Goal: Task Accomplishment & Management: Complete application form

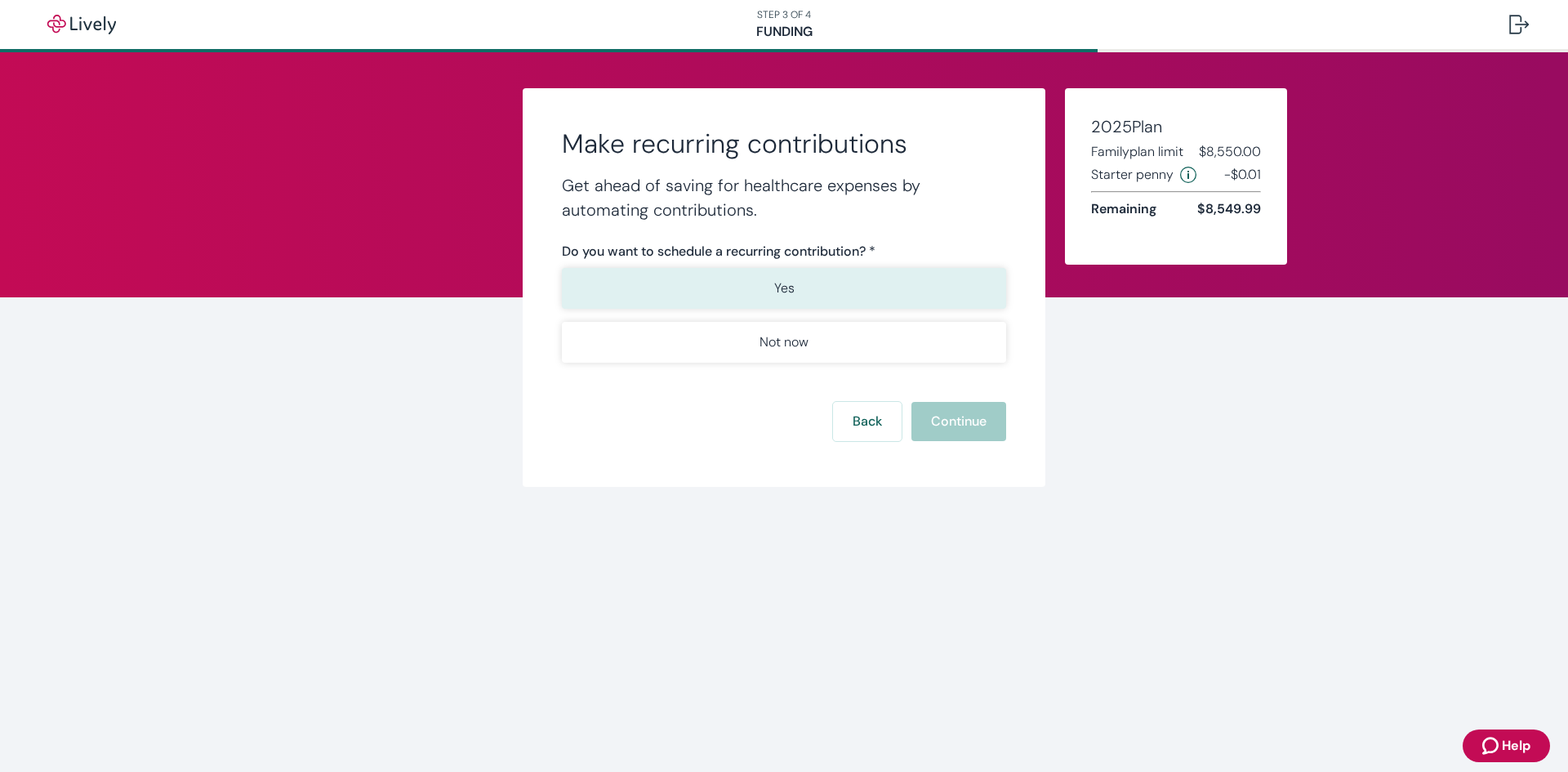
click at [835, 292] on button "Yes" at bounding box center [784, 288] width 445 height 41
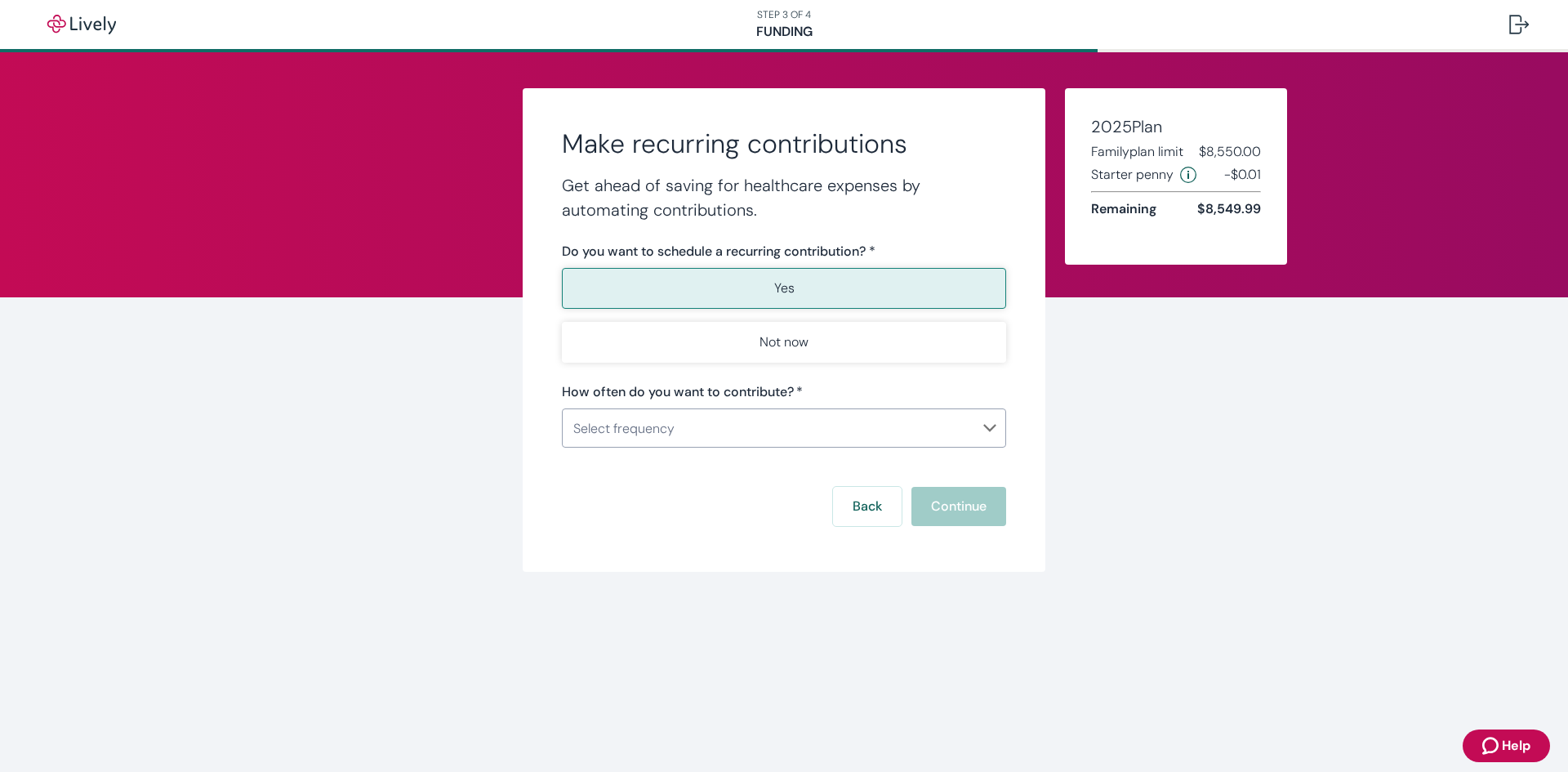
click at [970, 444] on body "STEP 3 OF 4 Funding Make recurring contributions Get ahead of saving for health…" at bounding box center [784, 386] width 1568 height 772
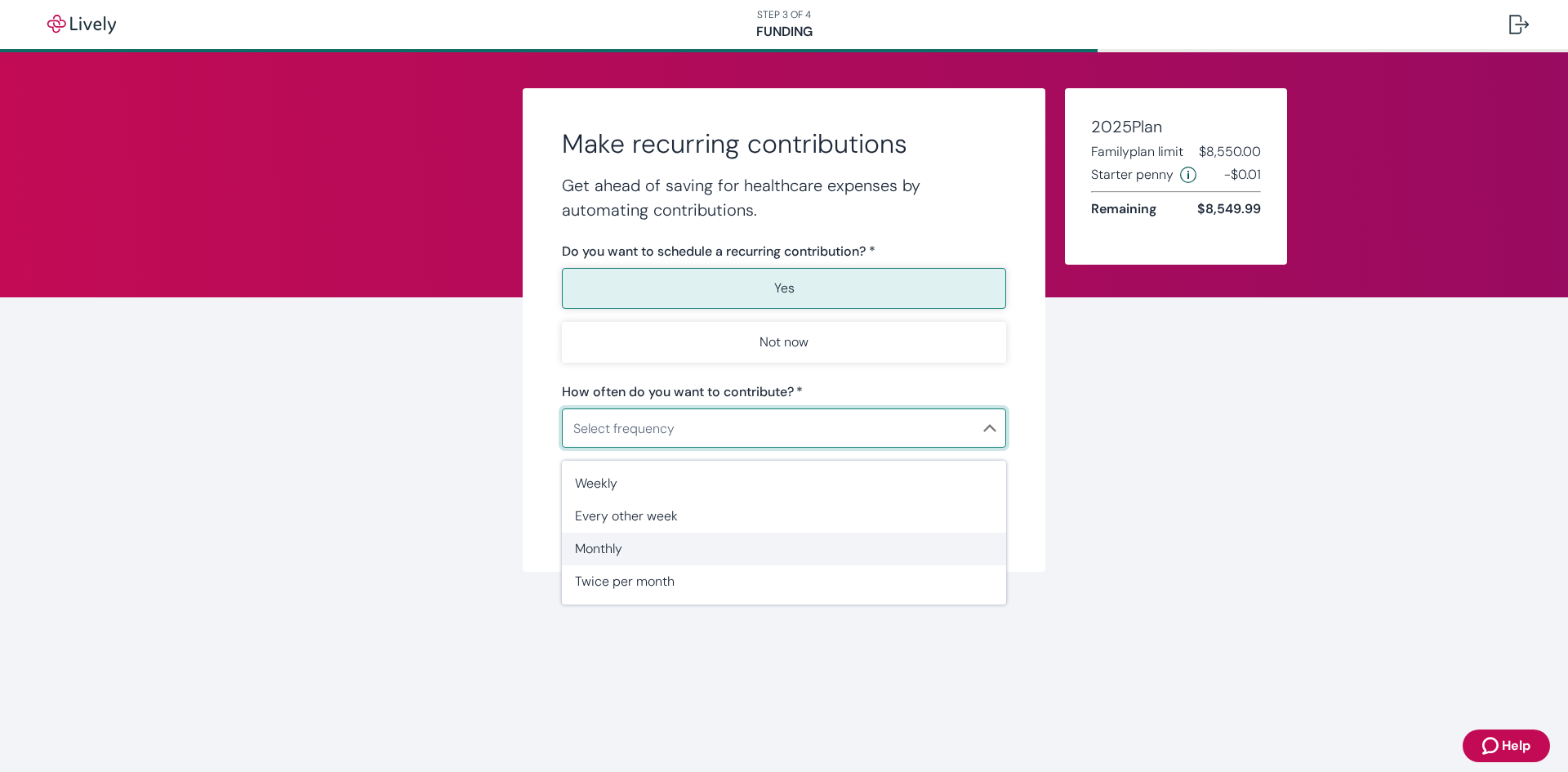
click at [743, 546] on span "Monthly" at bounding box center [784, 548] width 418 height 19
type input "Monthly"
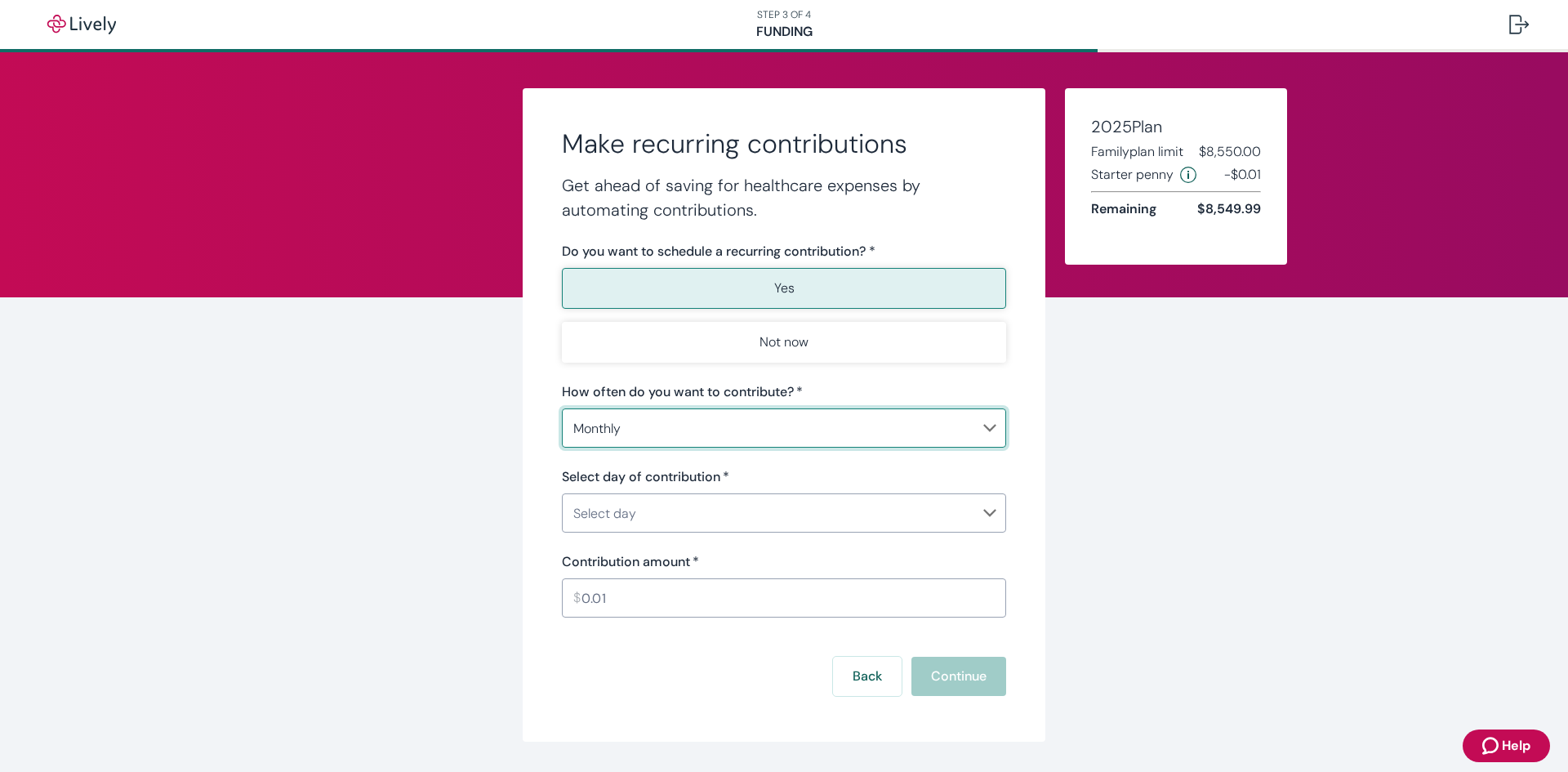
click at [937, 503] on body "STEP 3 OF 4 Funding Make recurring contributions Get ahead of saving for health…" at bounding box center [784, 386] width 1568 height 772
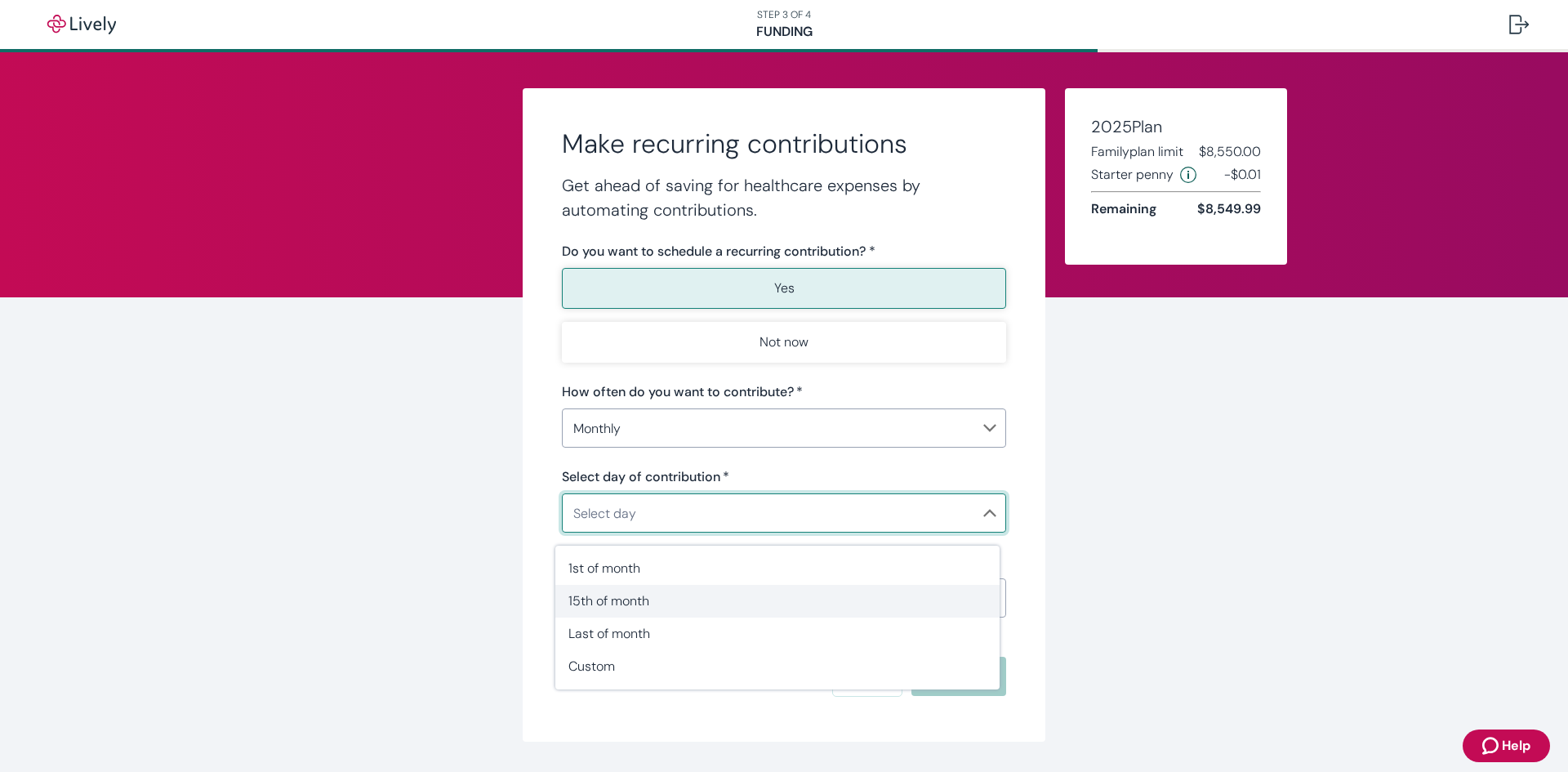
click at [855, 605] on span "15th of month" at bounding box center [778, 601] width 418 height 19
type input "Monthly15th"
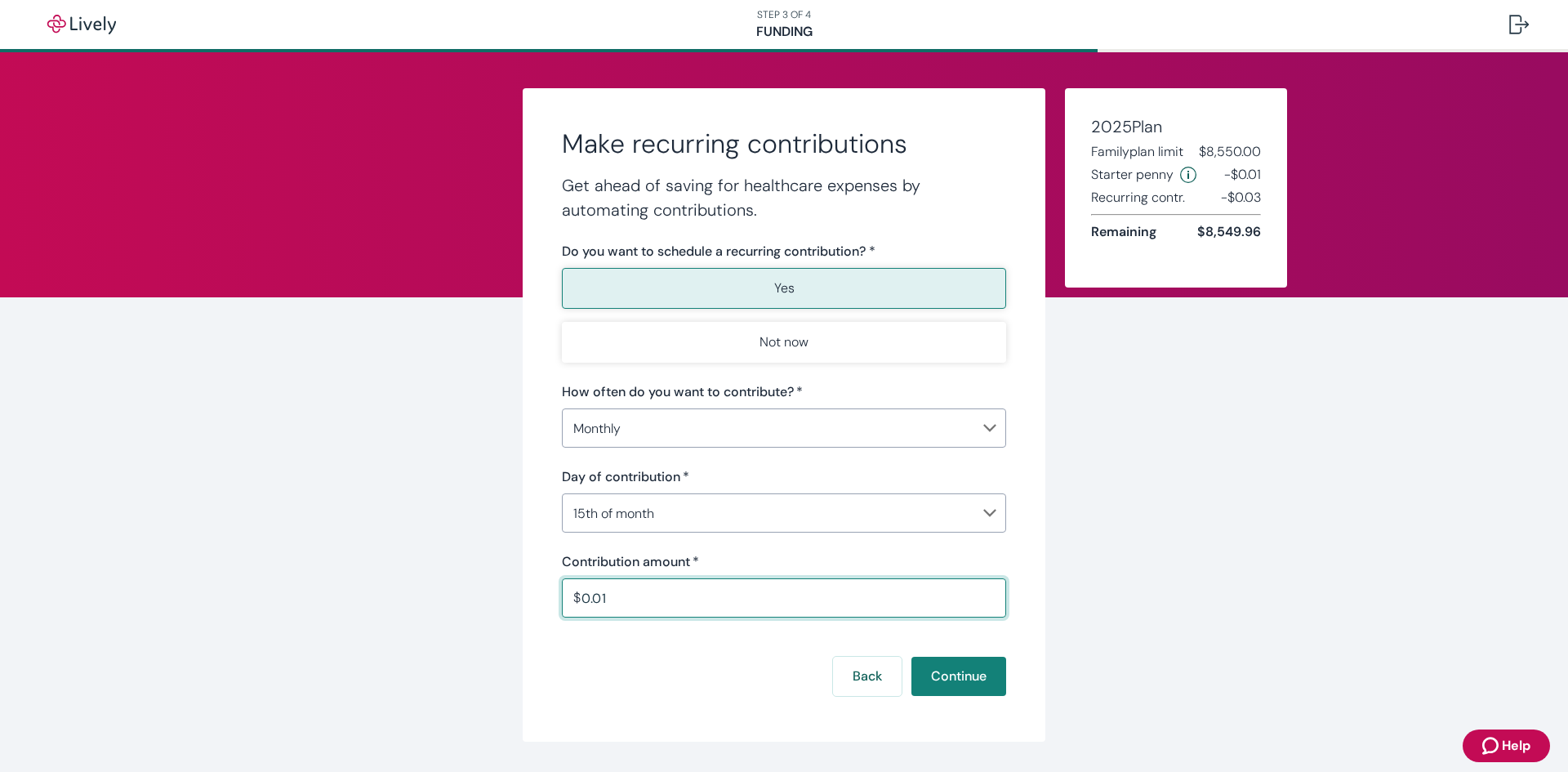
drag, startPoint x: 629, startPoint y: 598, endPoint x: 567, endPoint y: 601, distance: 62.1
click at [567, 601] on div "$ 0.01 ​" at bounding box center [784, 598] width 445 height 39
type input "187.50"
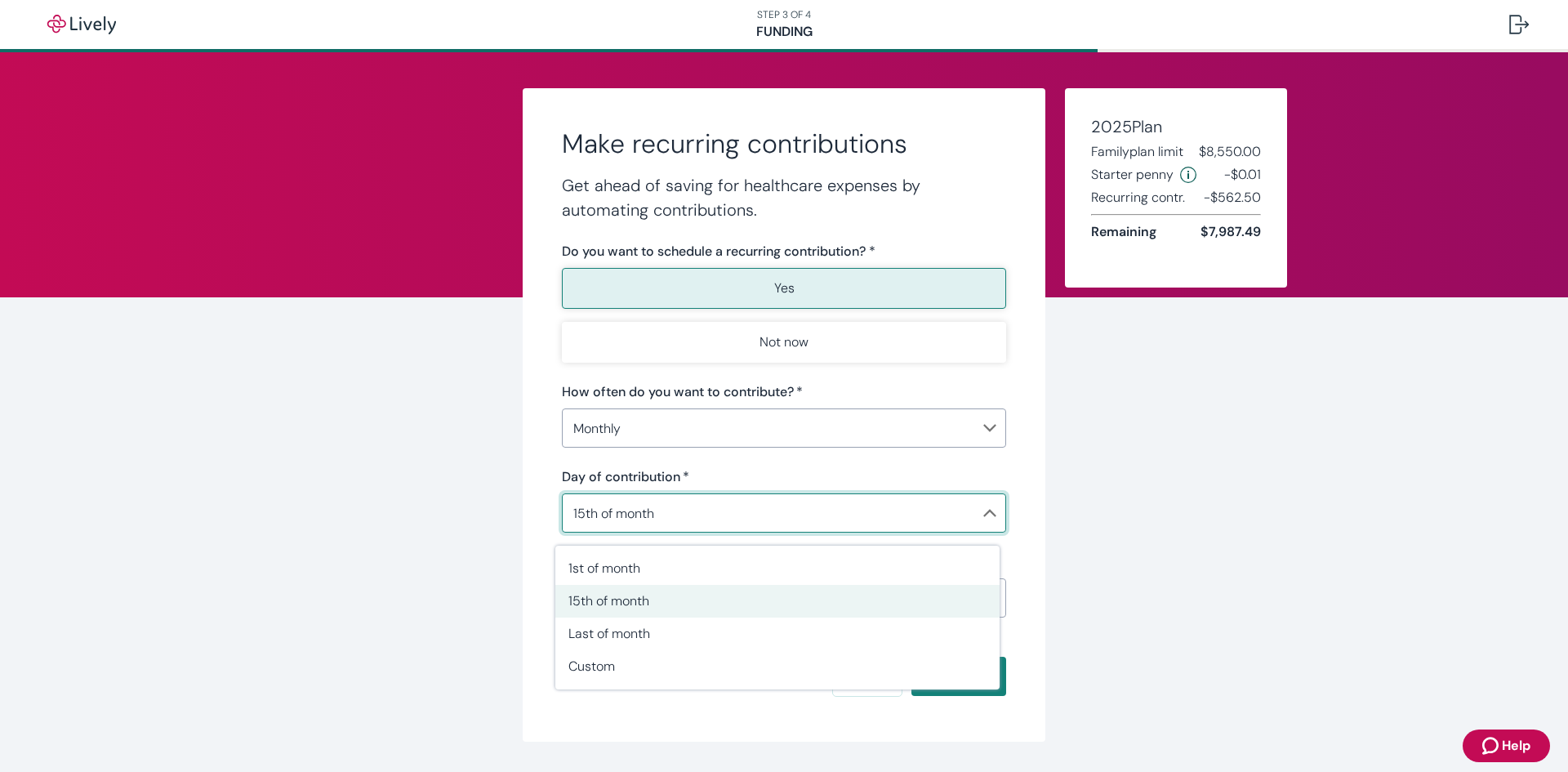
click at [971, 498] on body "STEP 3 OF 4 Funding Make recurring contributions Get ahead of saving for health…" at bounding box center [784, 386] width 1568 height 772
click at [820, 660] on span "Custom" at bounding box center [778, 666] width 418 height 19
type input "Monthly"
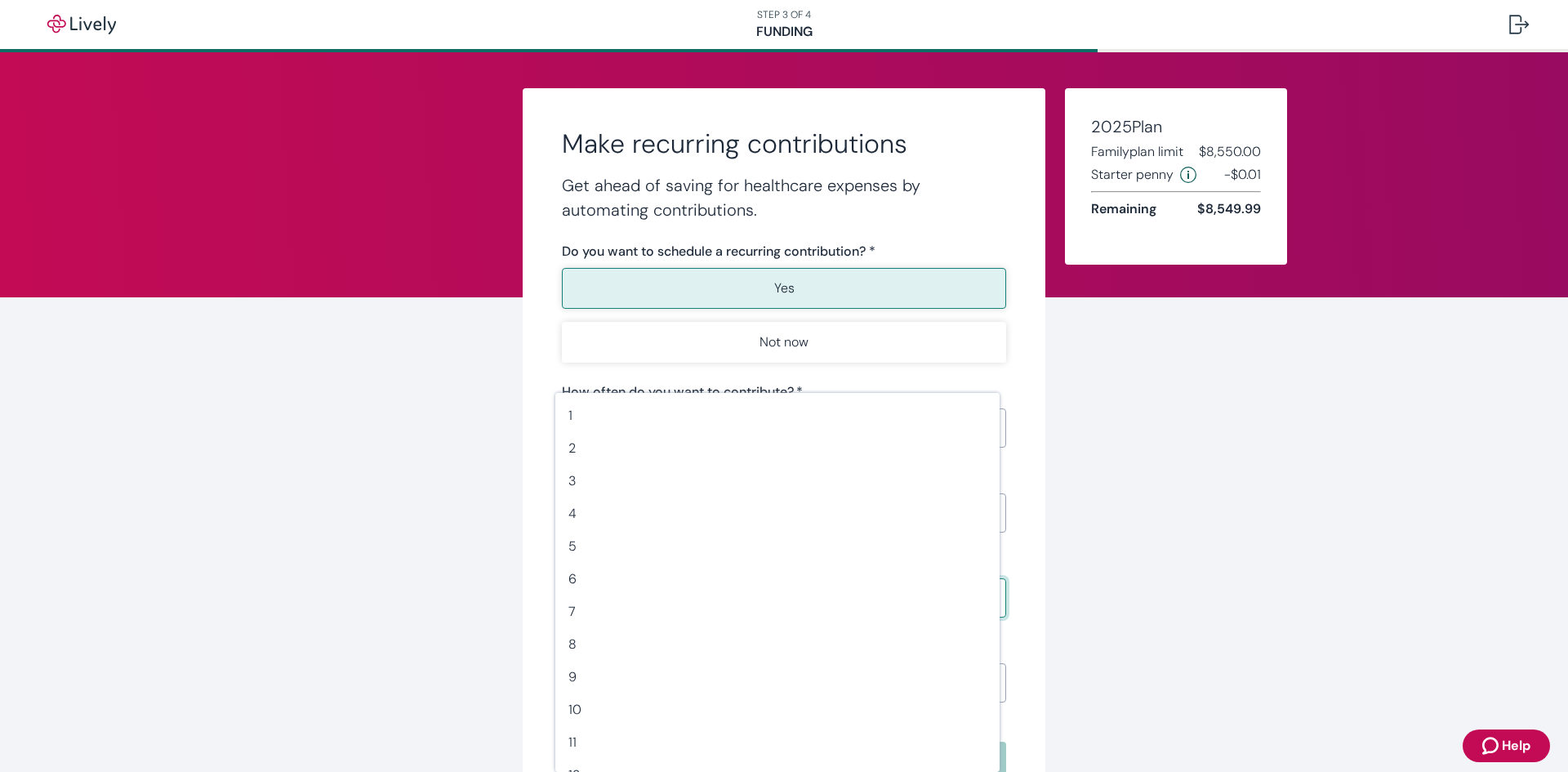
click at [982, 597] on body "STEP 3 OF 4 Funding Make recurring contributions Get ahead of saving for health…" at bounding box center [784, 386] width 1568 height 772
click at [756, 588] on span "14" at bounding box center [778, 595] width 418 height 19
type input "14"
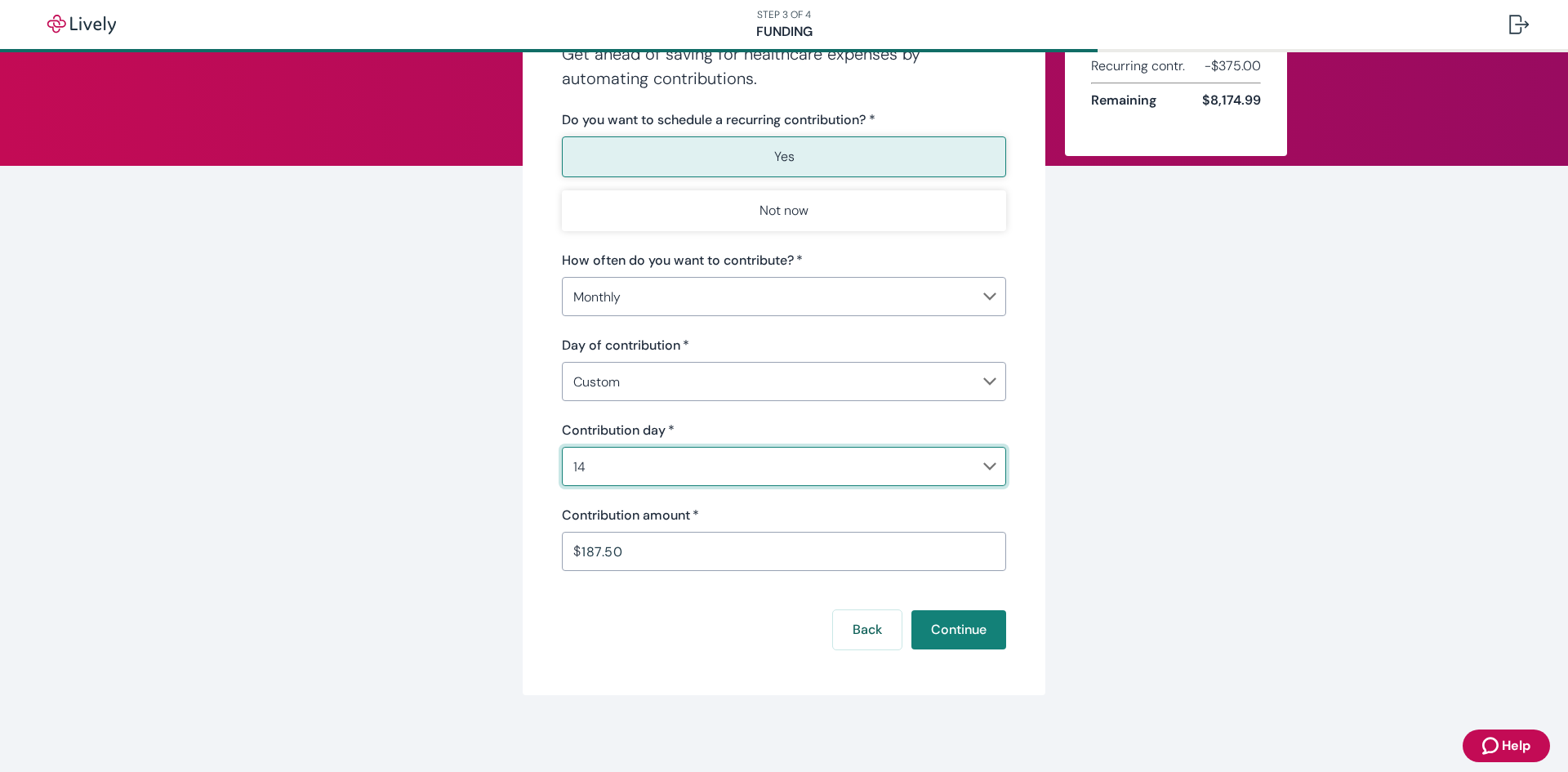
scroll to position [133, 0]
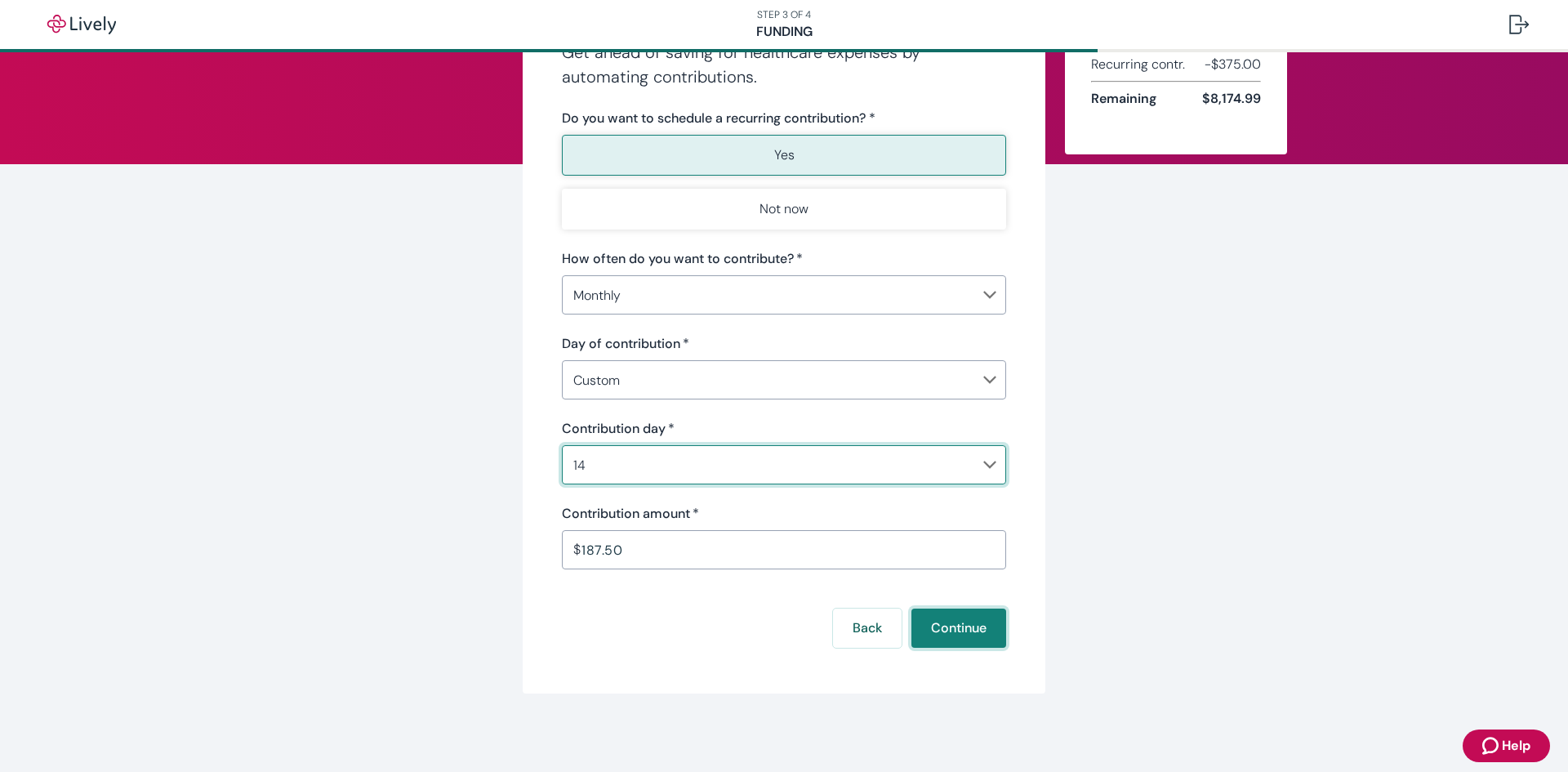
click at [982, 624] on button "Continue" at bounding box center [958, 628] width 94 height 39
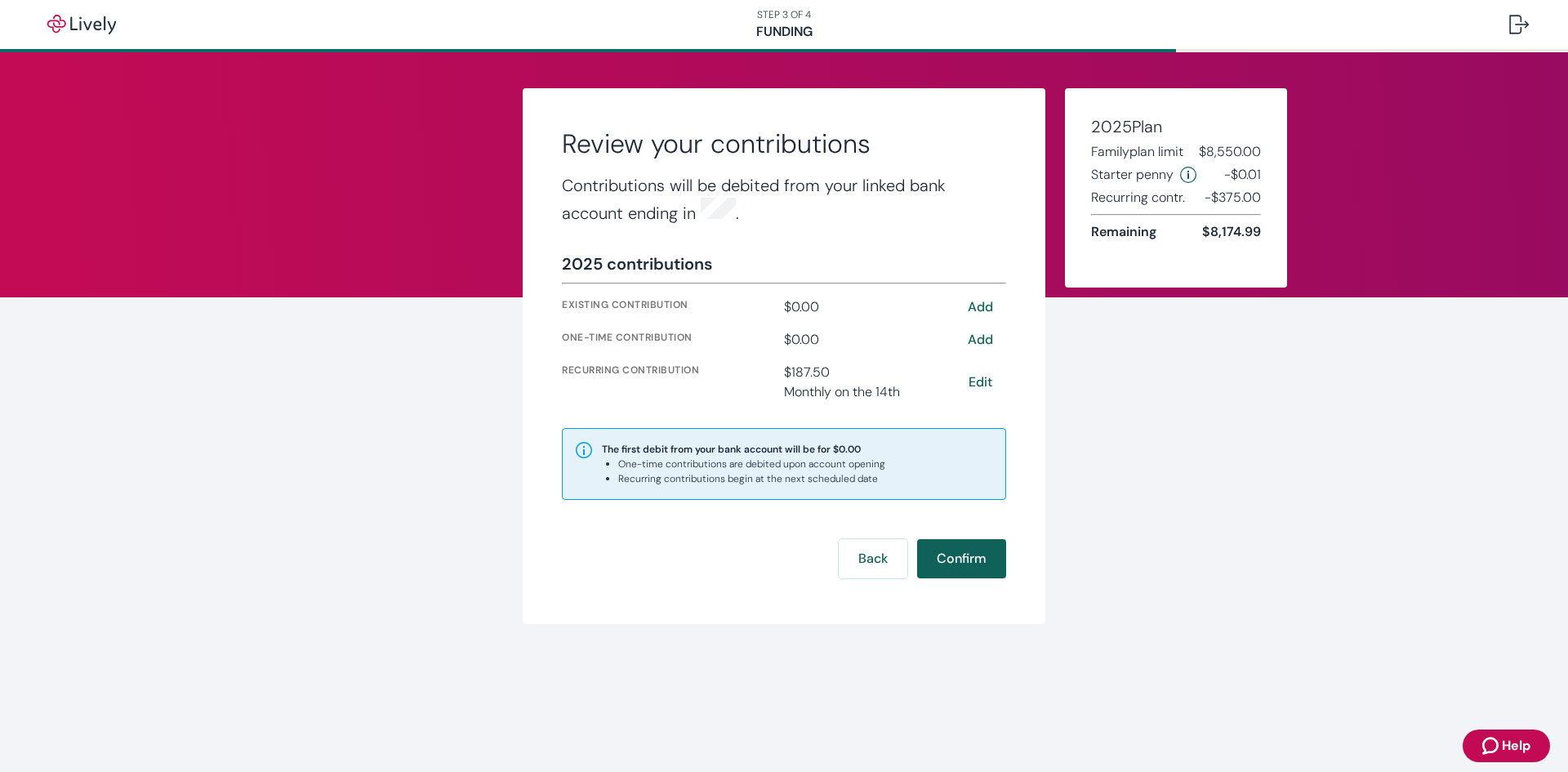
click at [996, 566] on button "Confirm" at bounding box center [961, 558] width 89 height 39
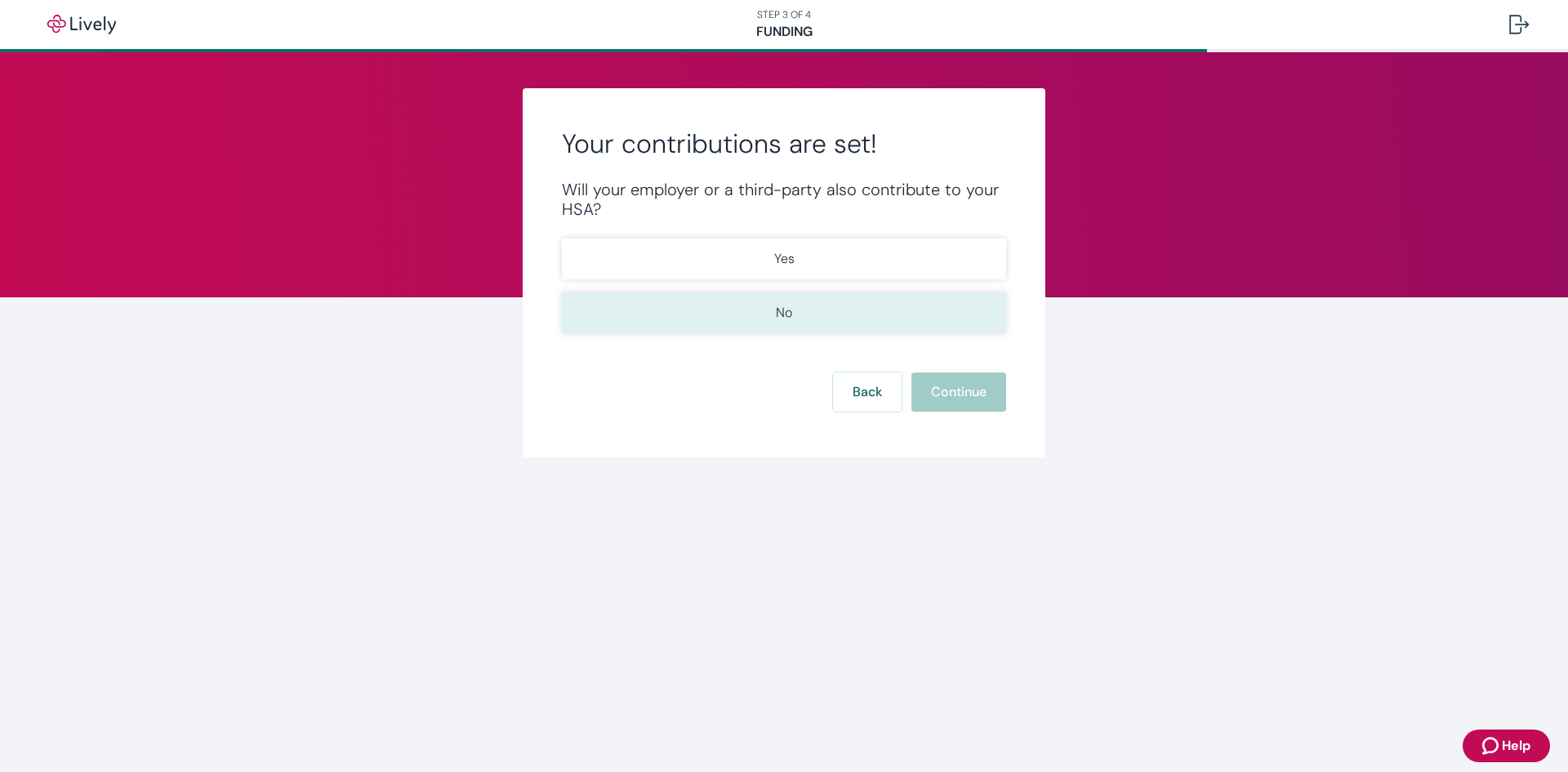
click at [893, 325] on button "No" at bounding box center [784, 313] width 445 height 41
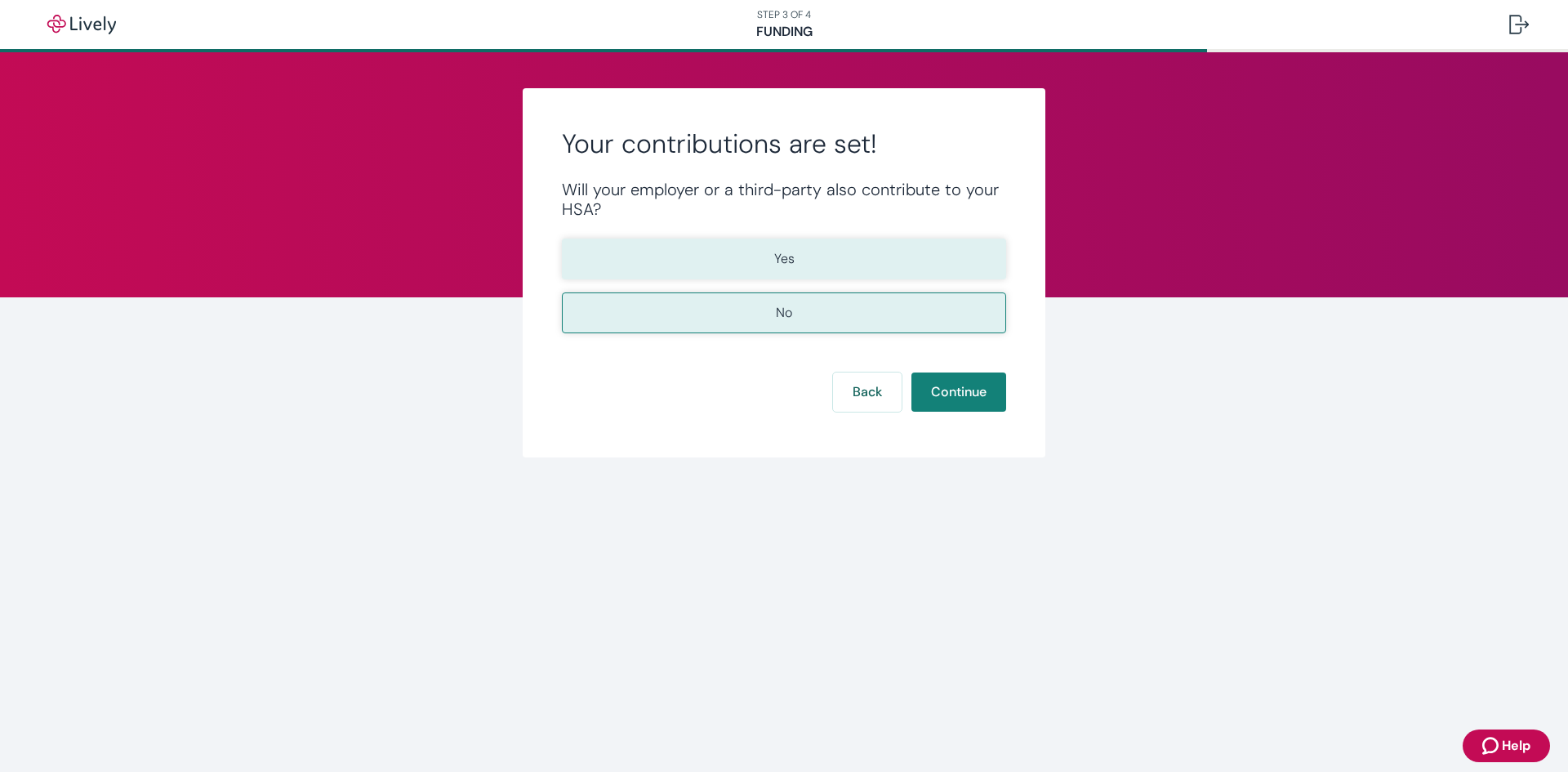
click at [937, 267] on button "Yes" at bounding box center [784, 259] width 445 height 41
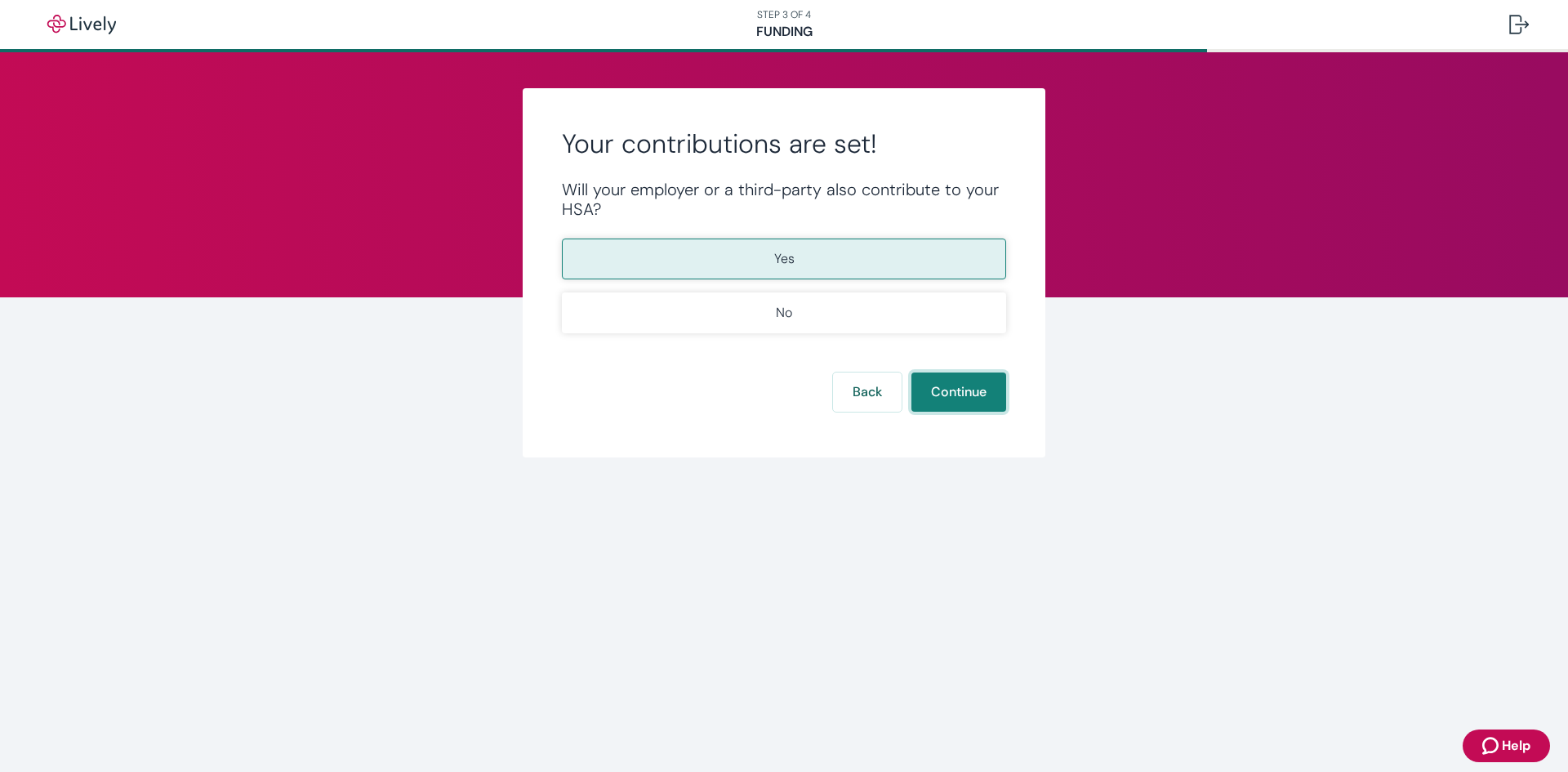
click at [952, 390] on button "Continue" at bounding box center [958, 392] width 94 height 39
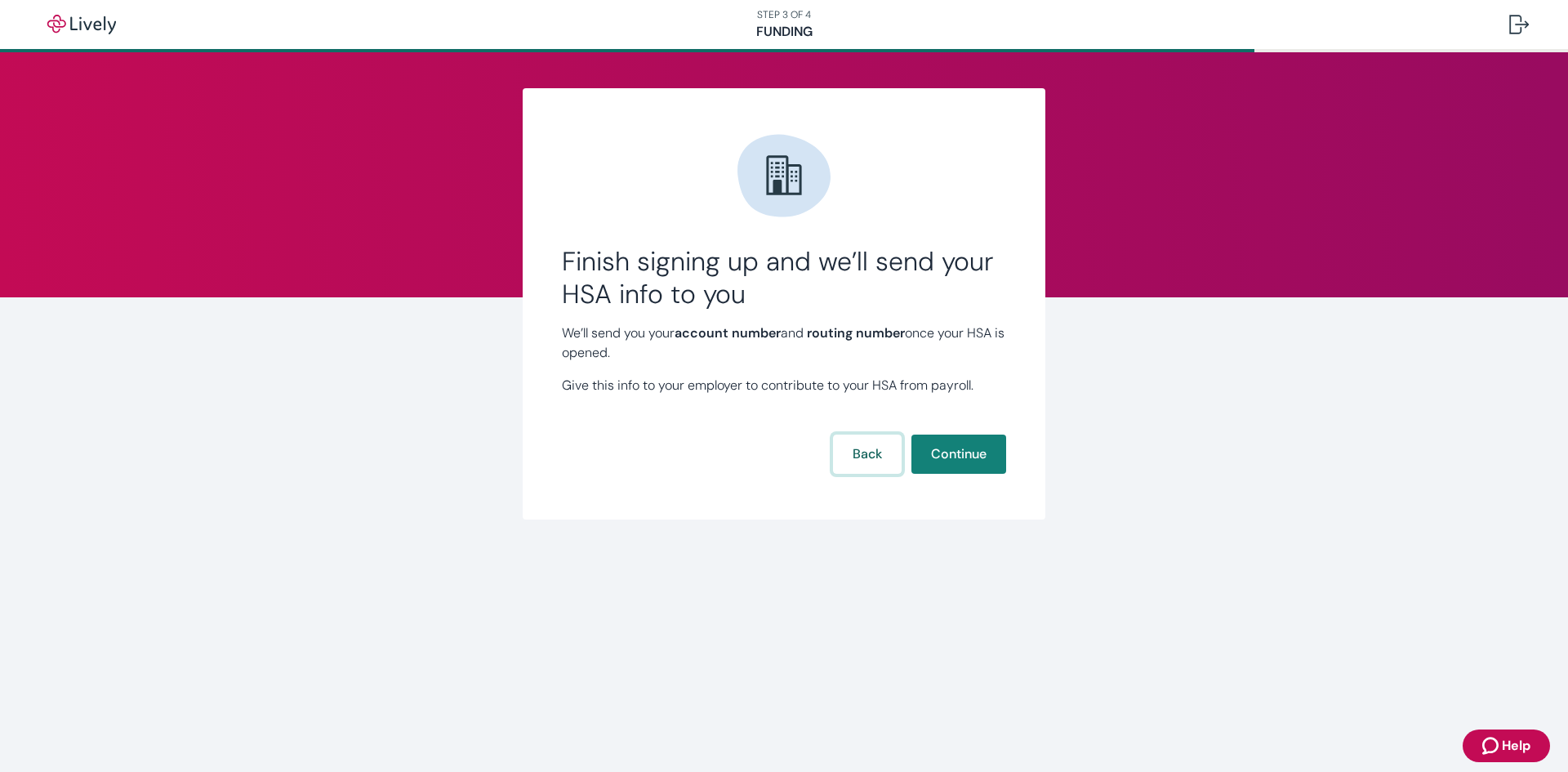
click at [855, 458] on button "Back" at bounding box center [867, 454] width 69 height 39
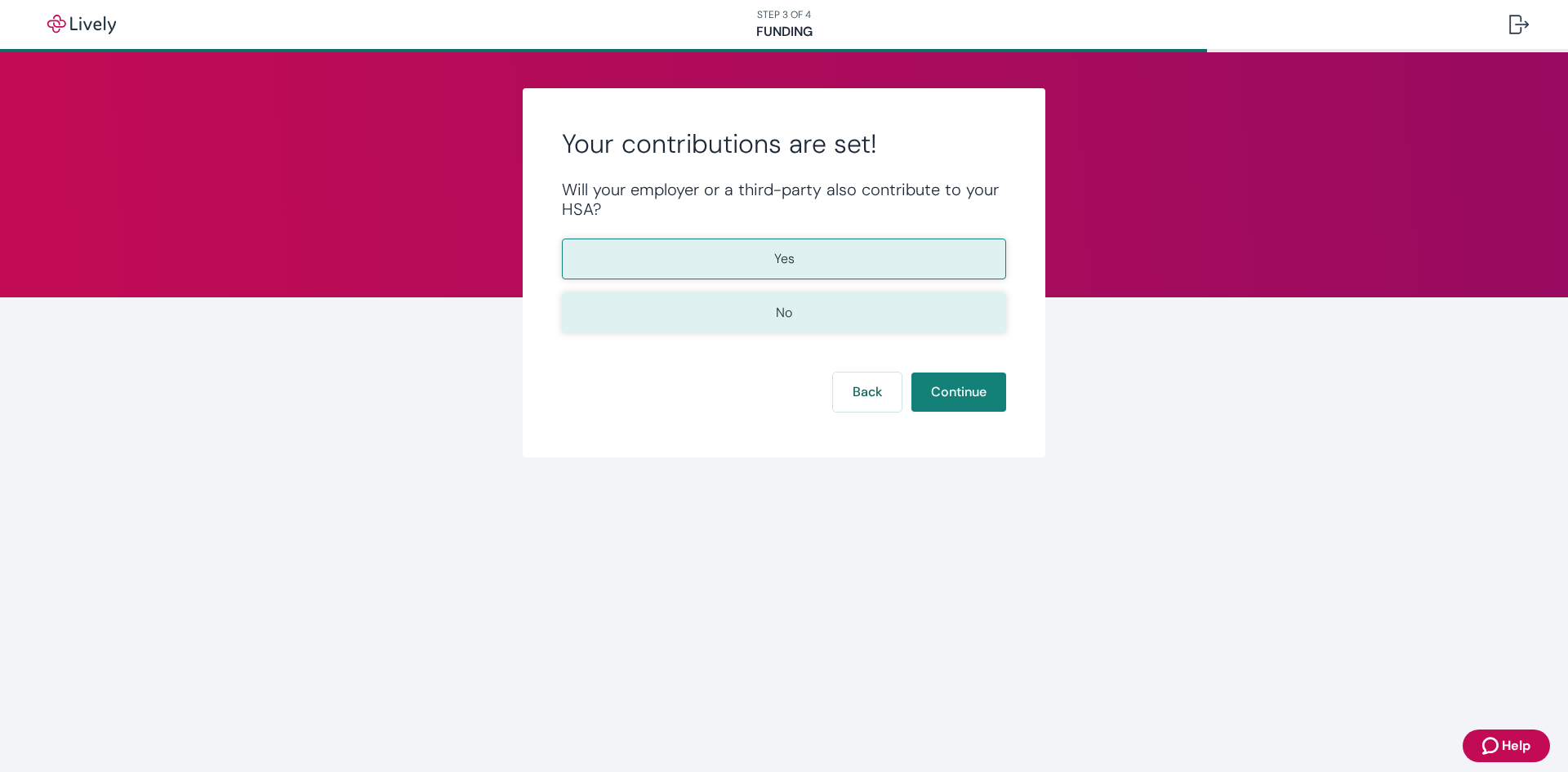
click at [856, 320] on button "No" at bounding box center [784, 313] width 445 height 41
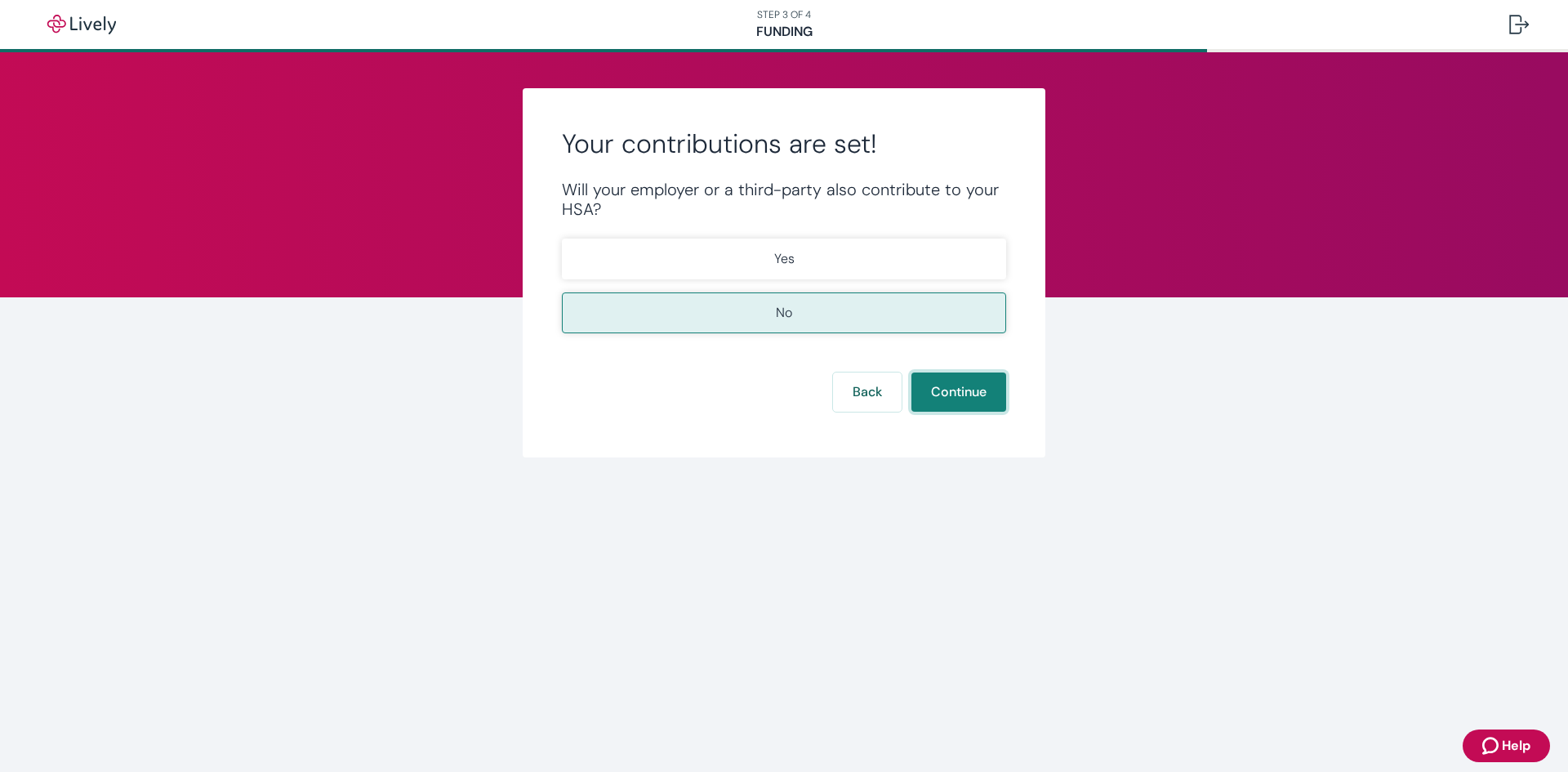
click at [971, 402] on button "Continue" at bounding box center [958, 392] width 94 height 39
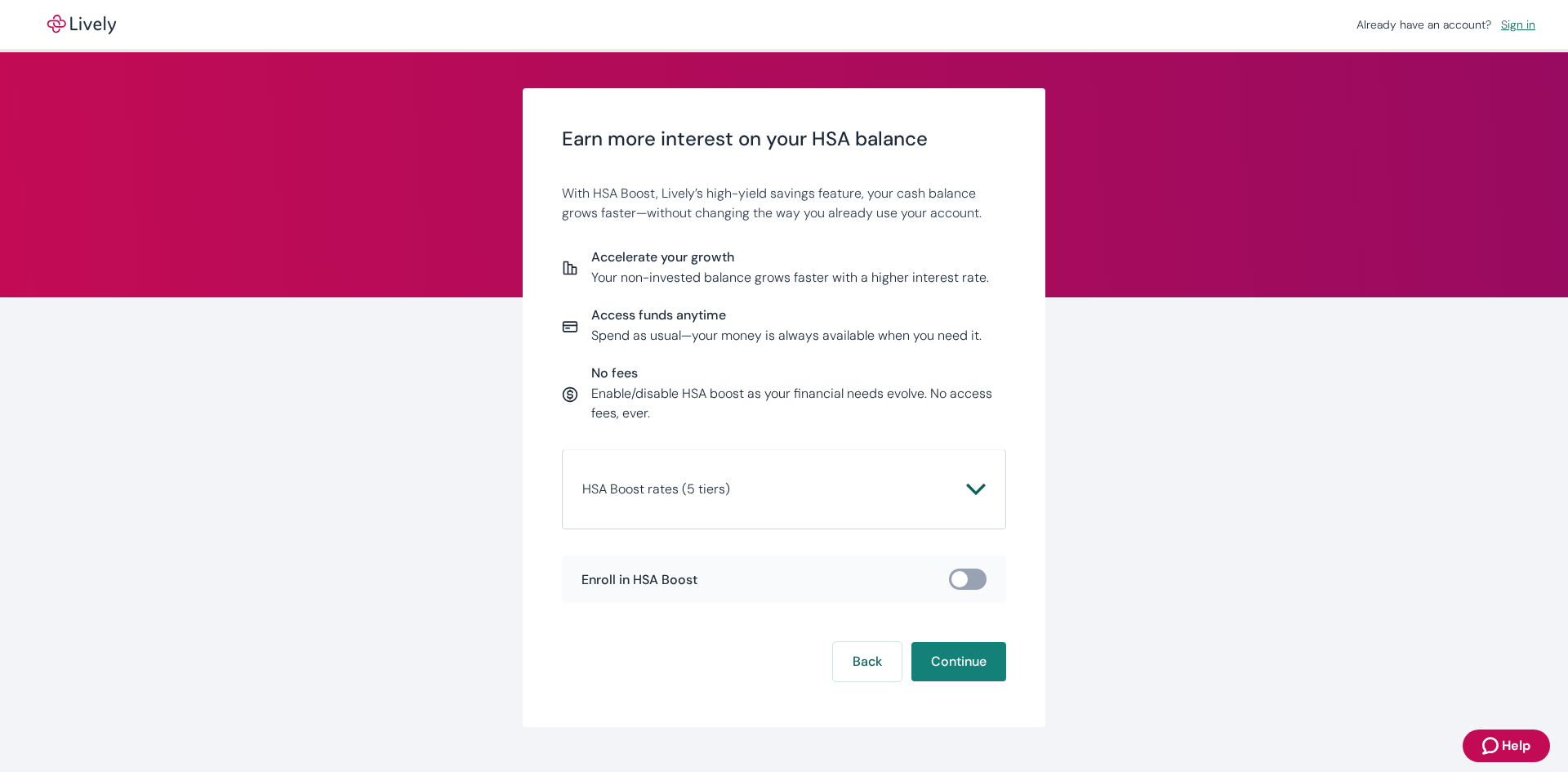
click at [968, 489] on icon "Chevron icon" at bounding box center [976, 489] width 19 height 19
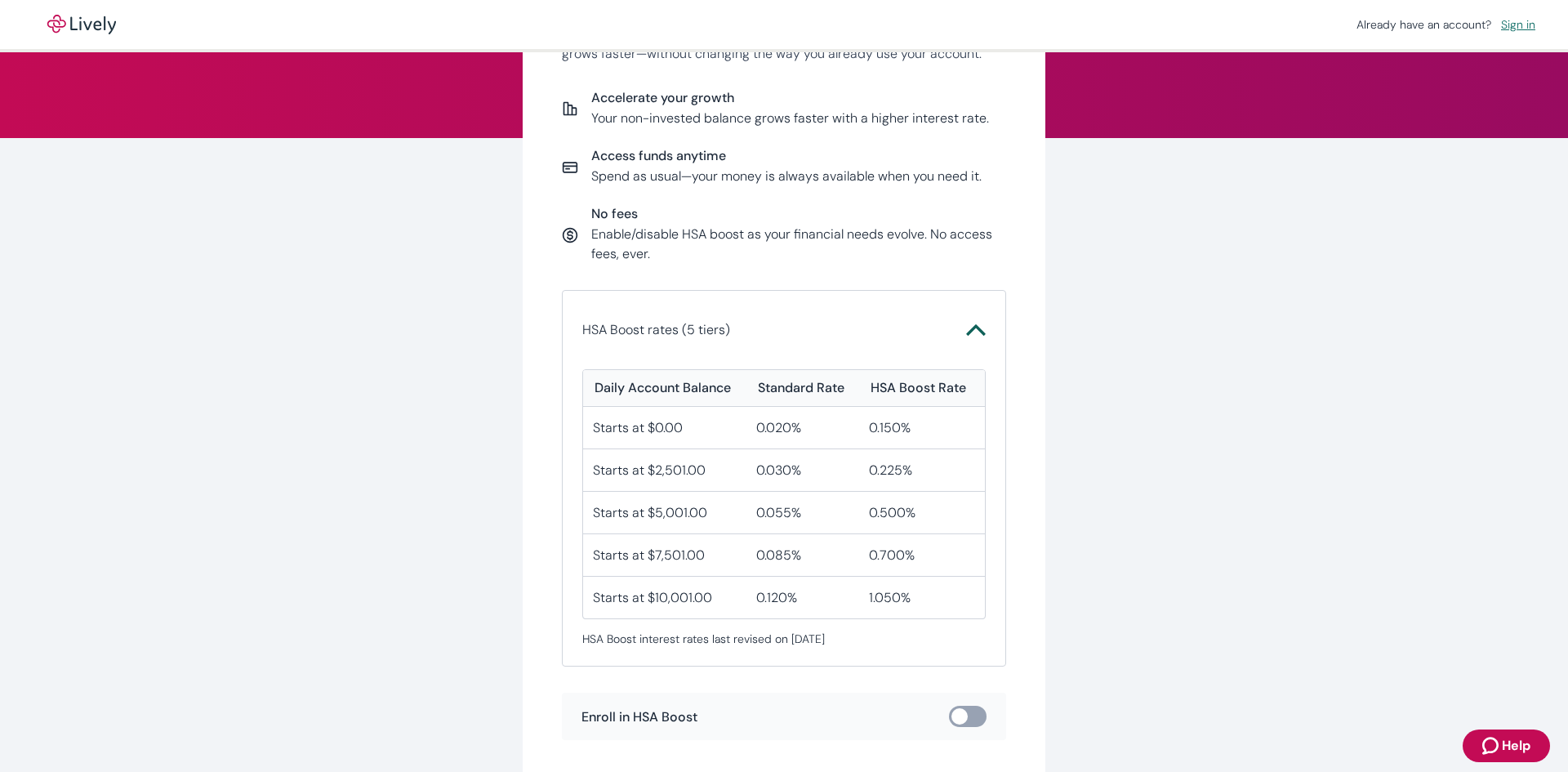
scroll to position [163, 0]
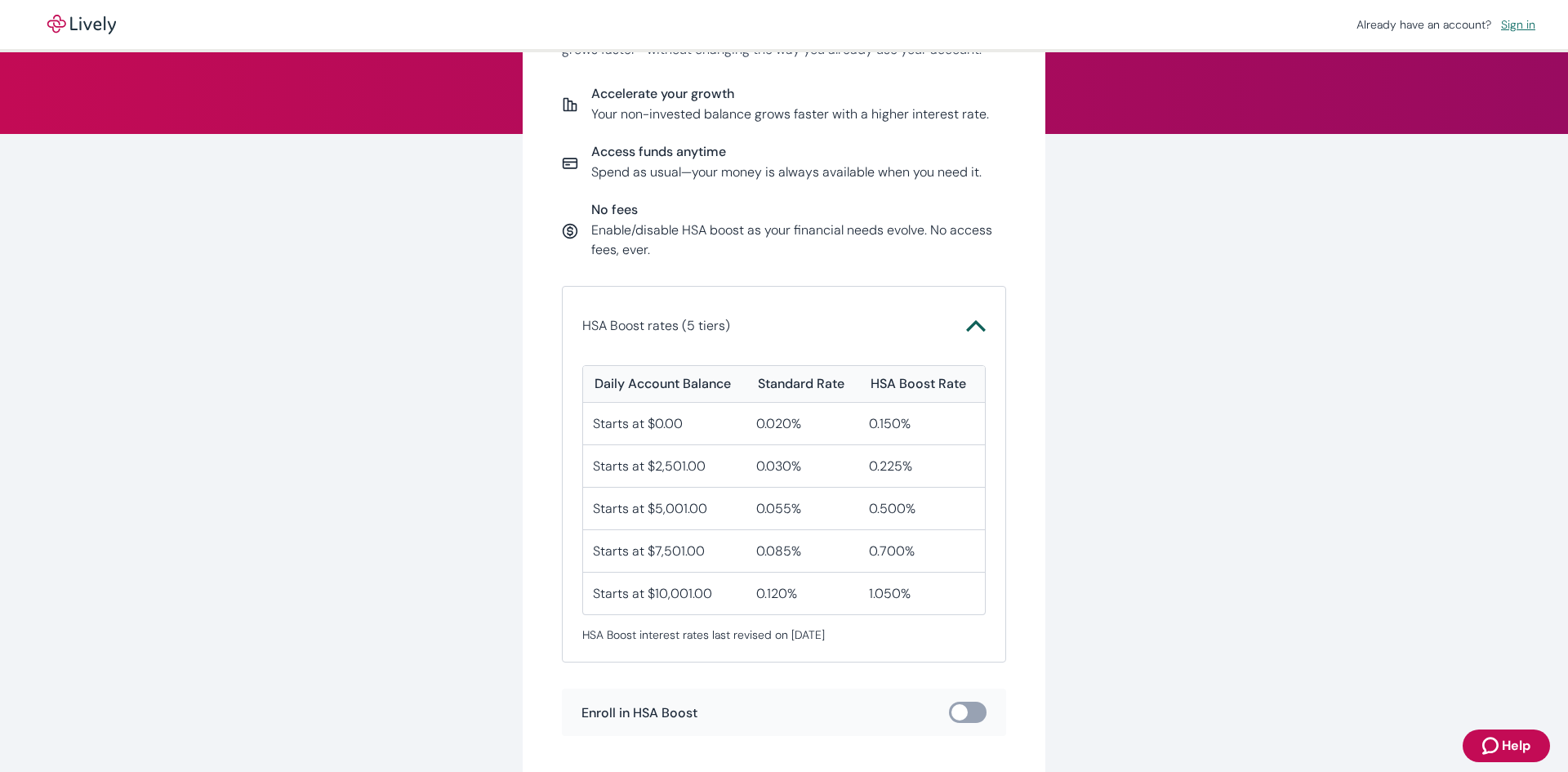
click at [966, 325] on icon "Chevron icon" at bounding box center [976, 325] width 19 height 19
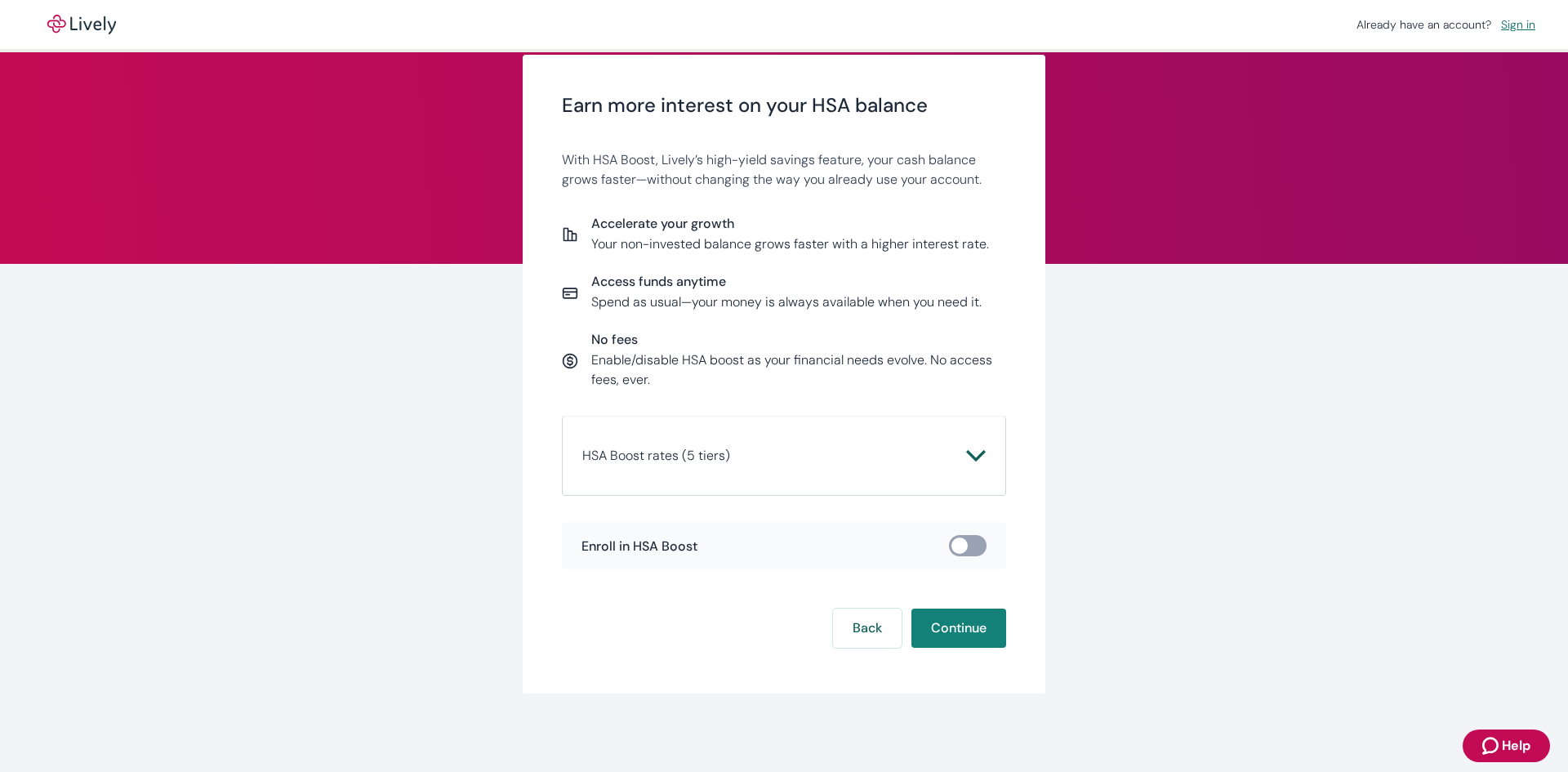
scroll to position [34, 0]
click at [966, 552] on input "checkbox" at bounding box center [959, 546] width 49 height 17
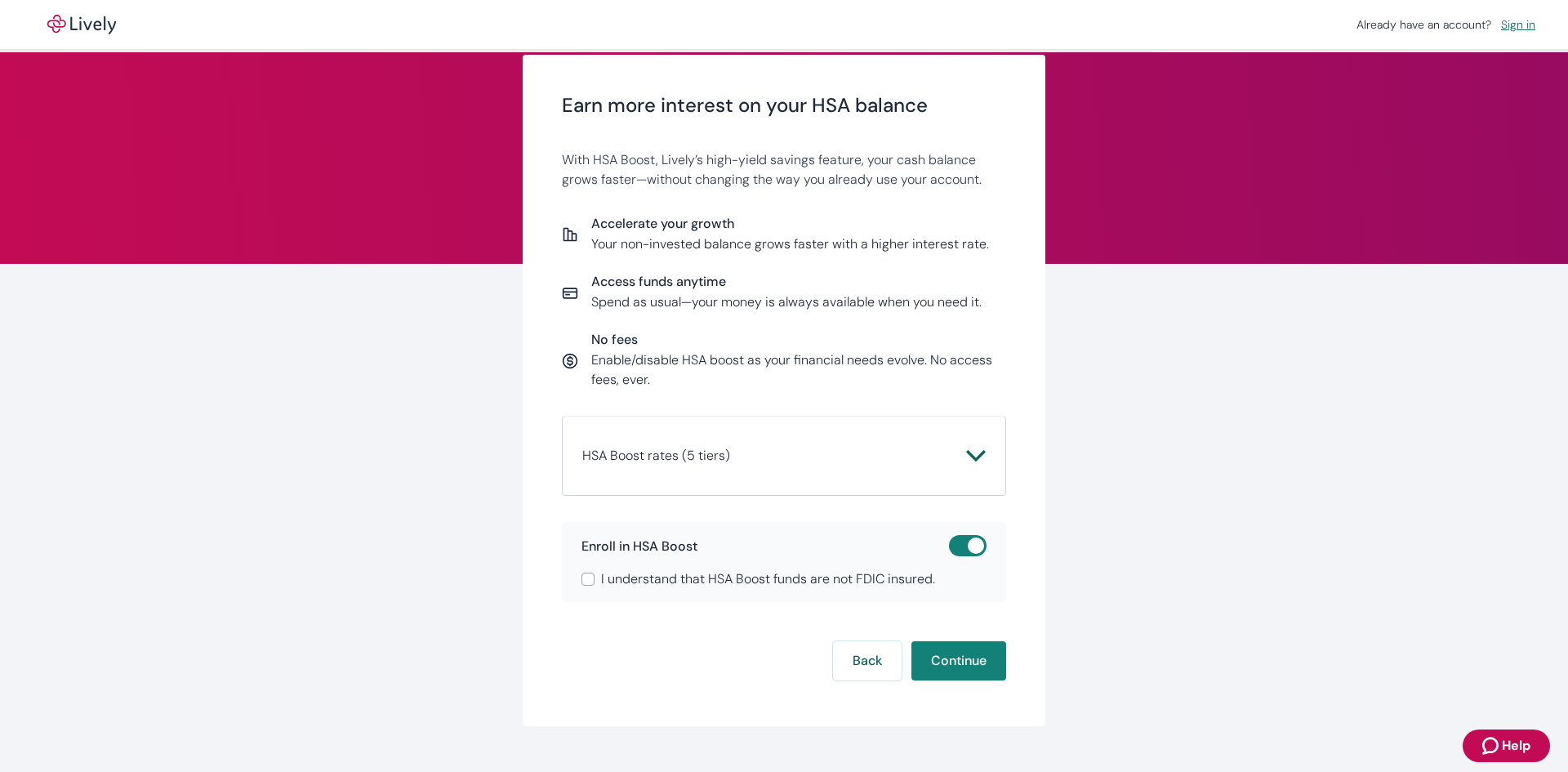
click at [956, 548] on input "checkbox" at bounding box center [976, 546] width 49 height 17
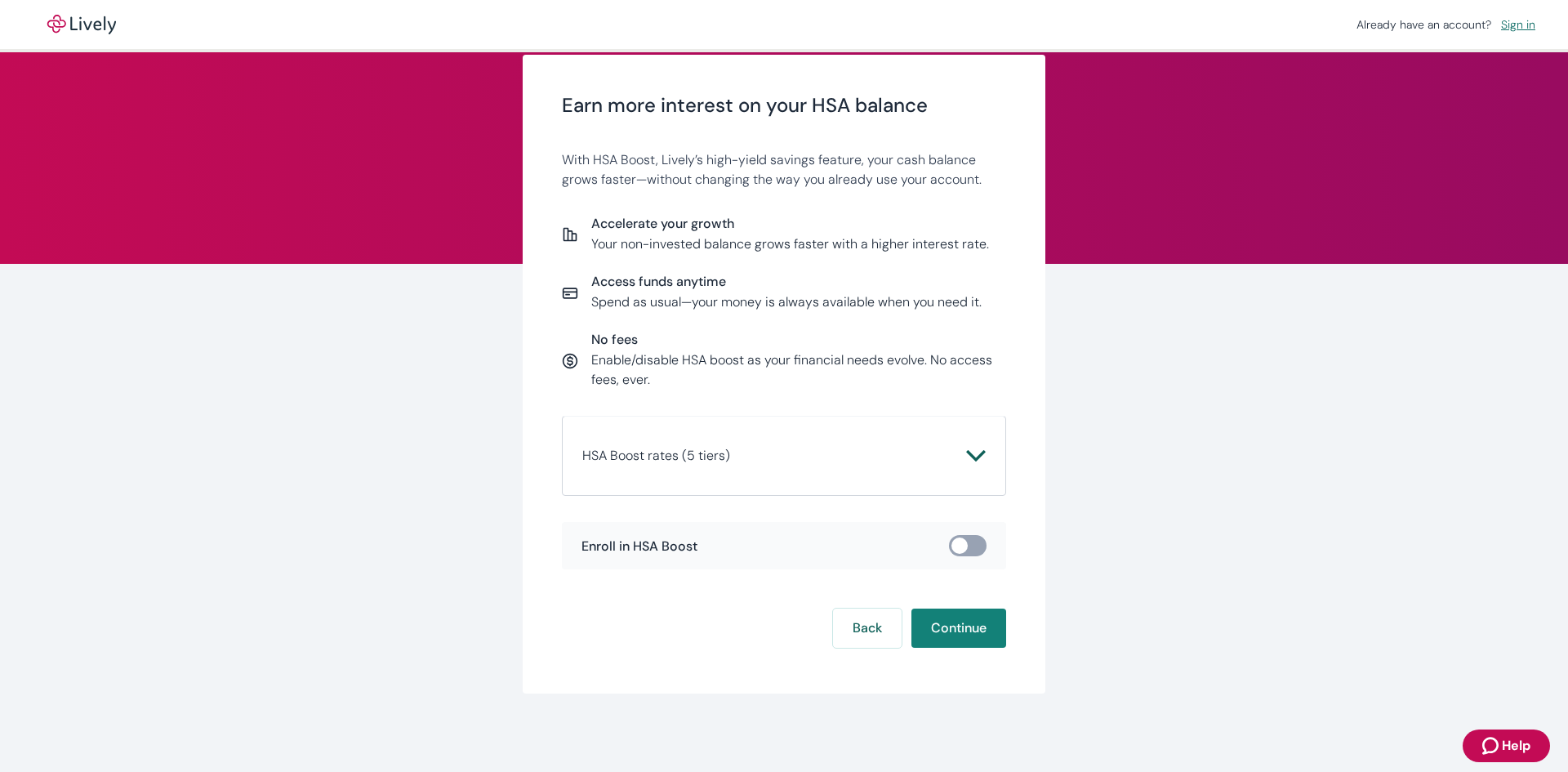
click at [984, 457] on div "HSA Boost rates (5 tiers) Daily Account Balance Standard Rate HSA Boost Rate St…" at bounding box center [784, 455] width 445 height 80
click at [974, 456] on icon "Chevron icon" at bounding box center [976, 456] width 18 height 11
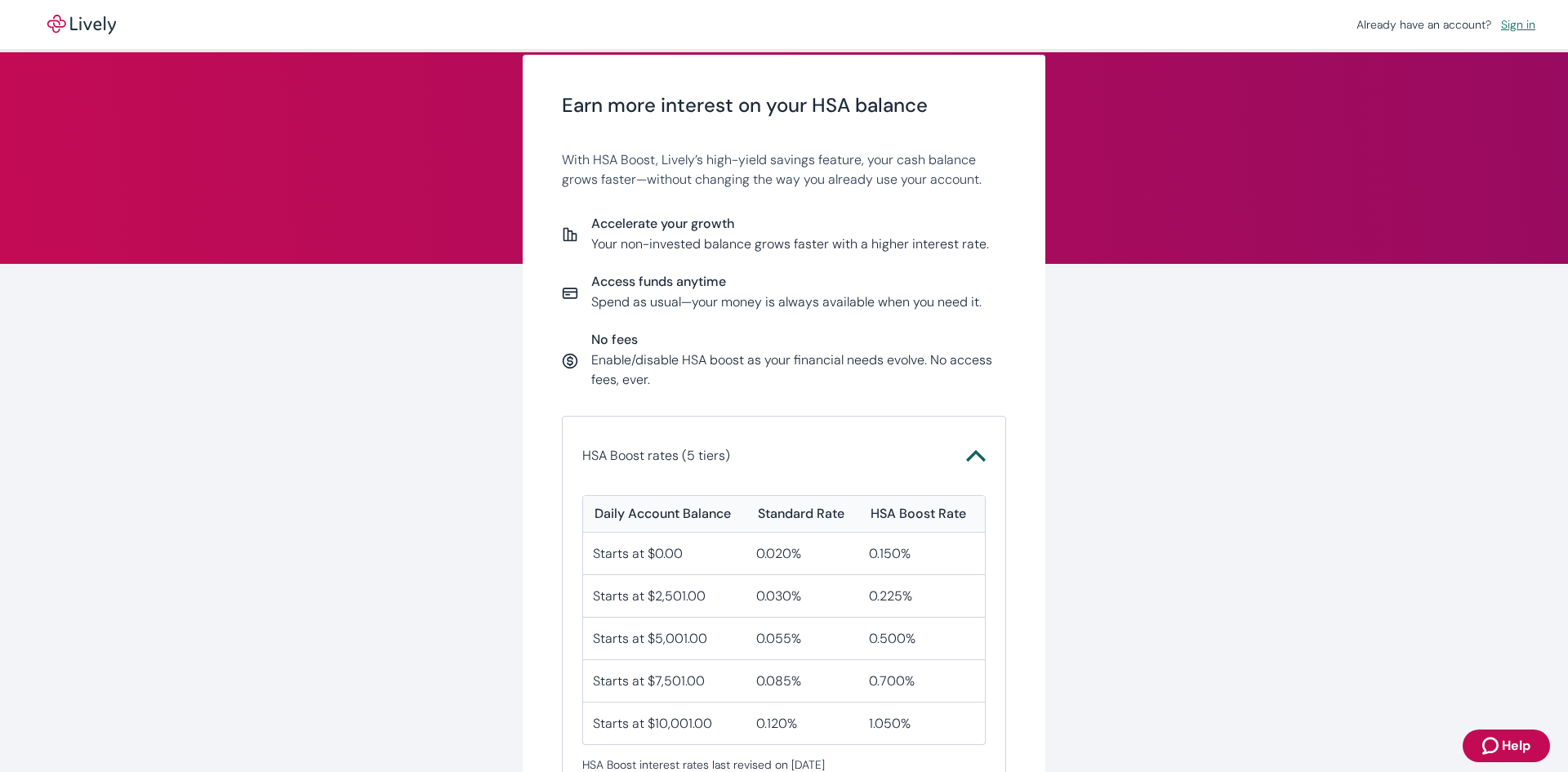
click at [974, 455] on icon "Chevron icon" at bounding box center [976, 456] width 18 height 11
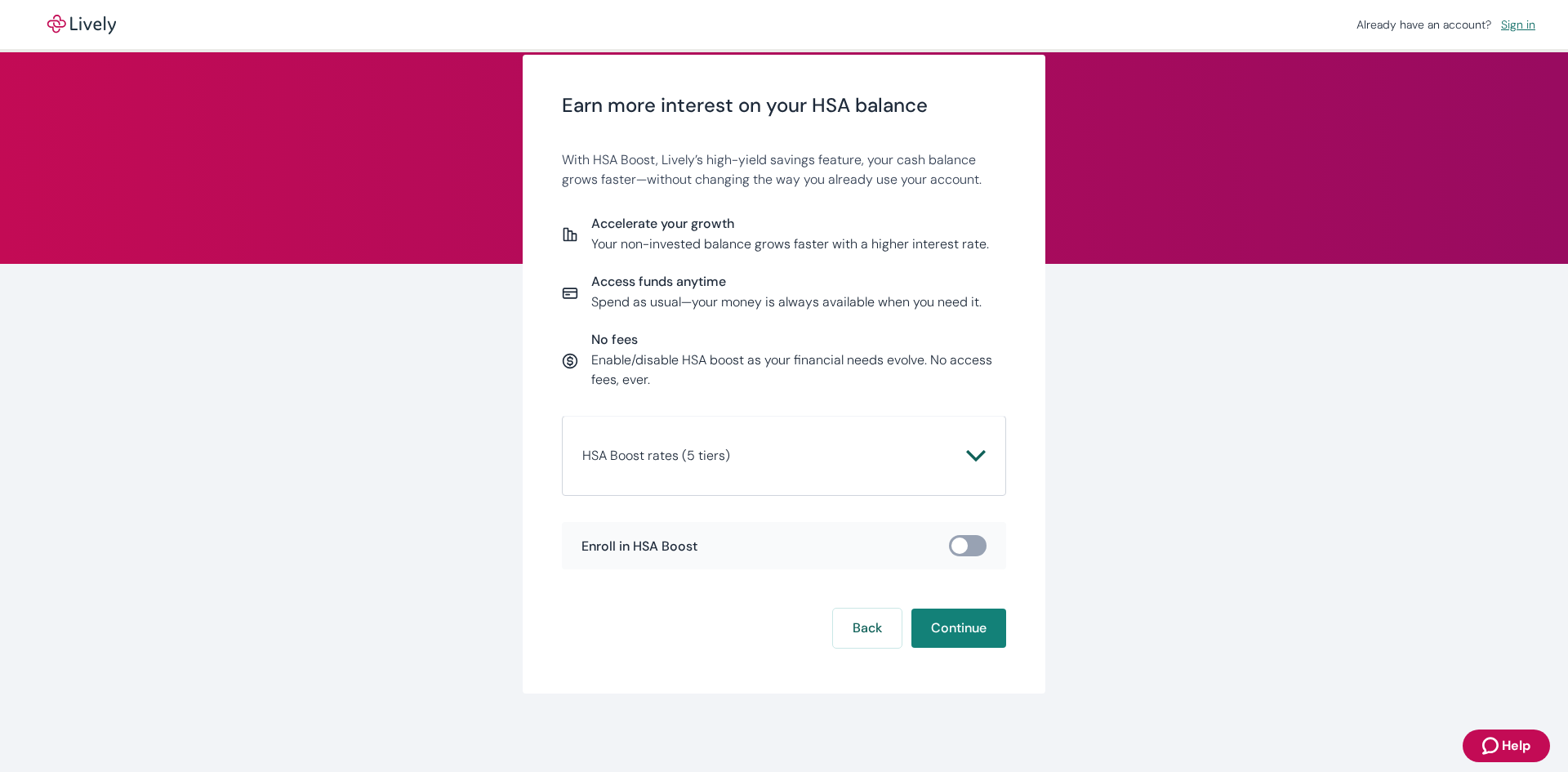
click at [955, 542] on input "checkbox" at bounding box center [959, 546] width 49 height 17
checkbox input "true"
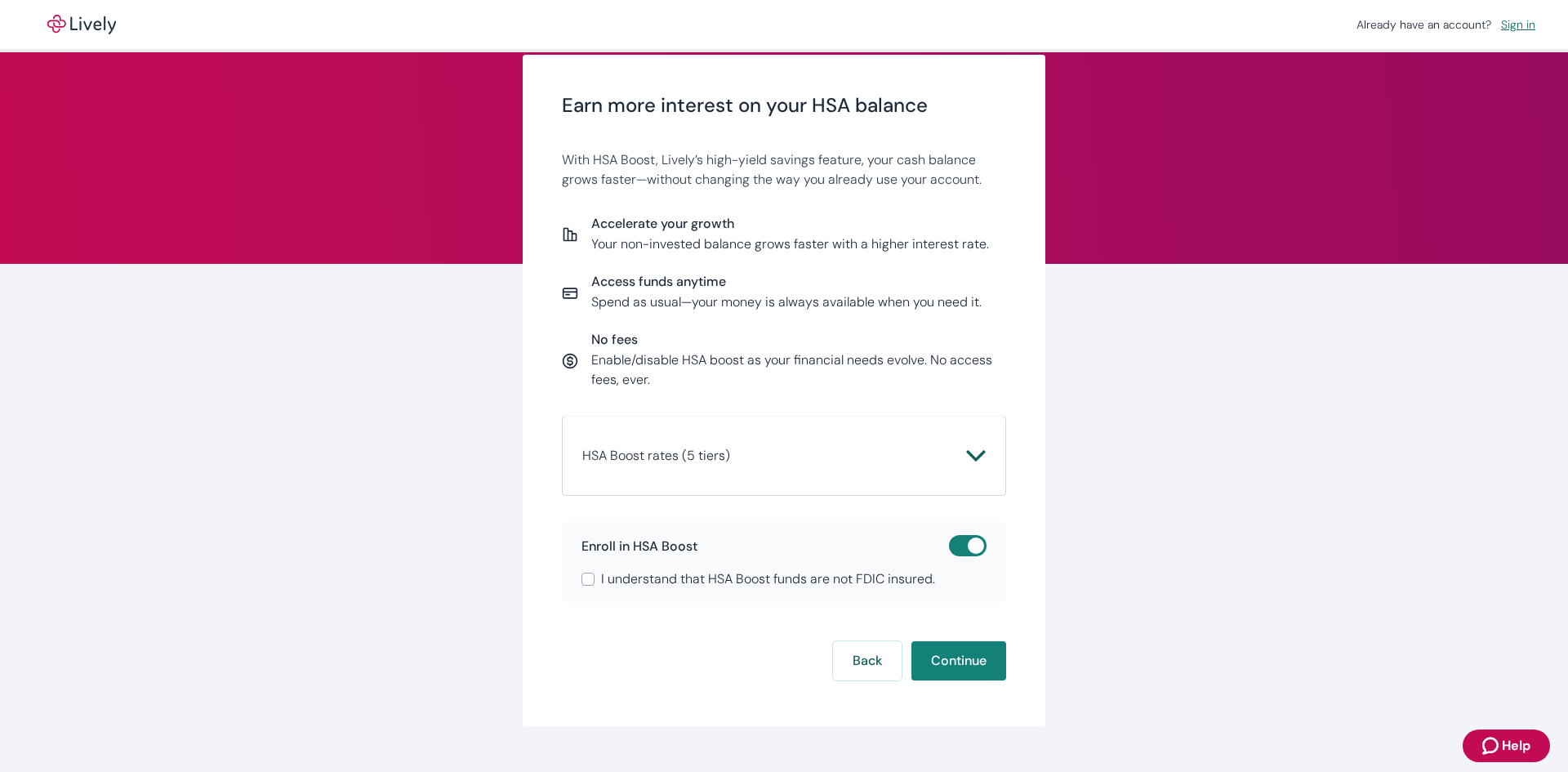
click at [691, 585] on span "I understand that HSA Boost funds are not FDIC insured." at bounding box center [768, 579] width 334 height 19
click at [594, 585] on input "I understand that HSA Boost funds are not FDIC insured." at bounding box center [588, 579] width 13 height 13
checkbox input "true"
click at [973, 665] on button "Continue" at bounding box center [958, 660] width 94 height 39
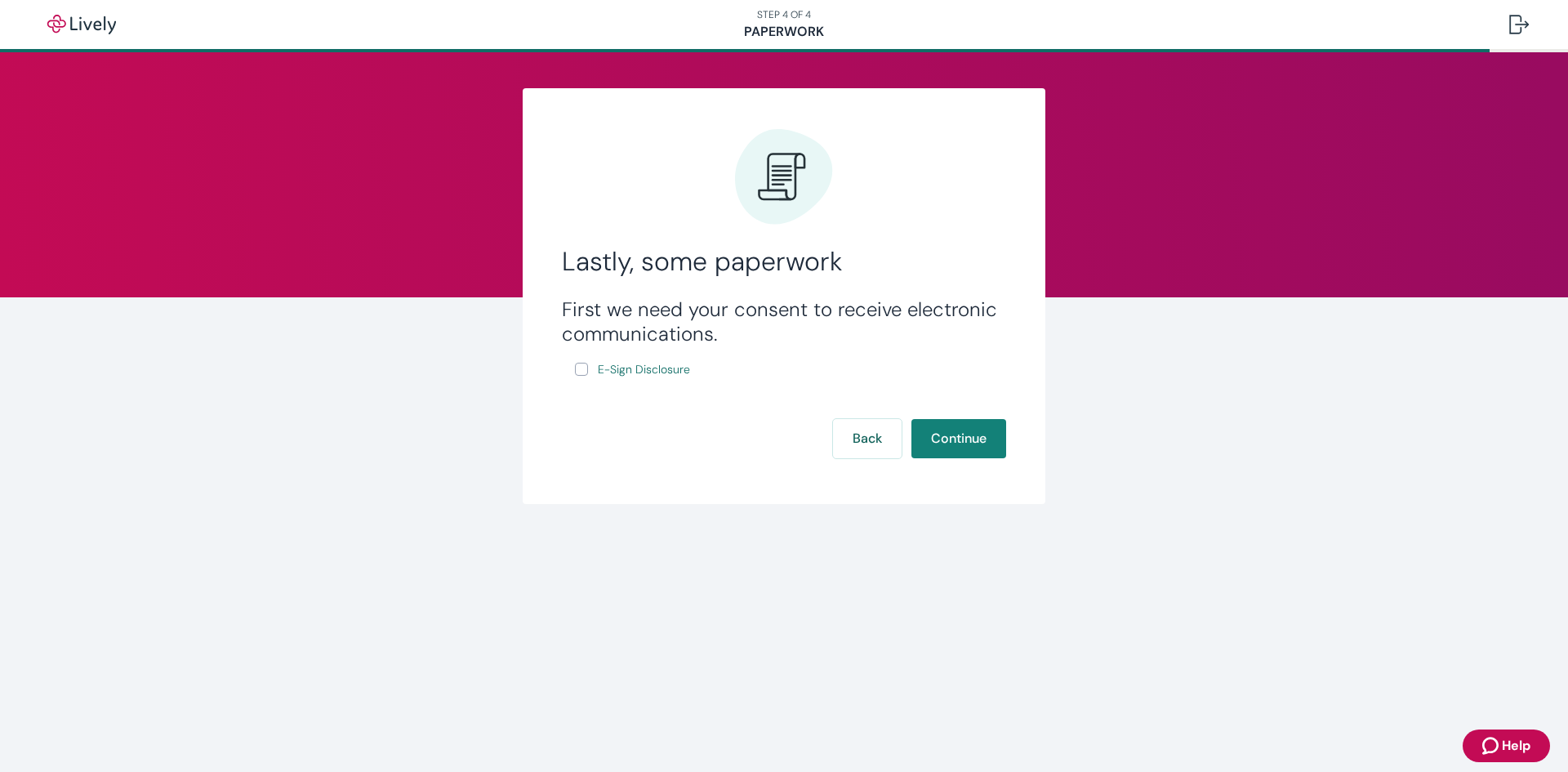
click at [579, 369] on input "E-Sign Disclosure" at bounding box center [581, 369] width 13 height 13
checkbox input "true"
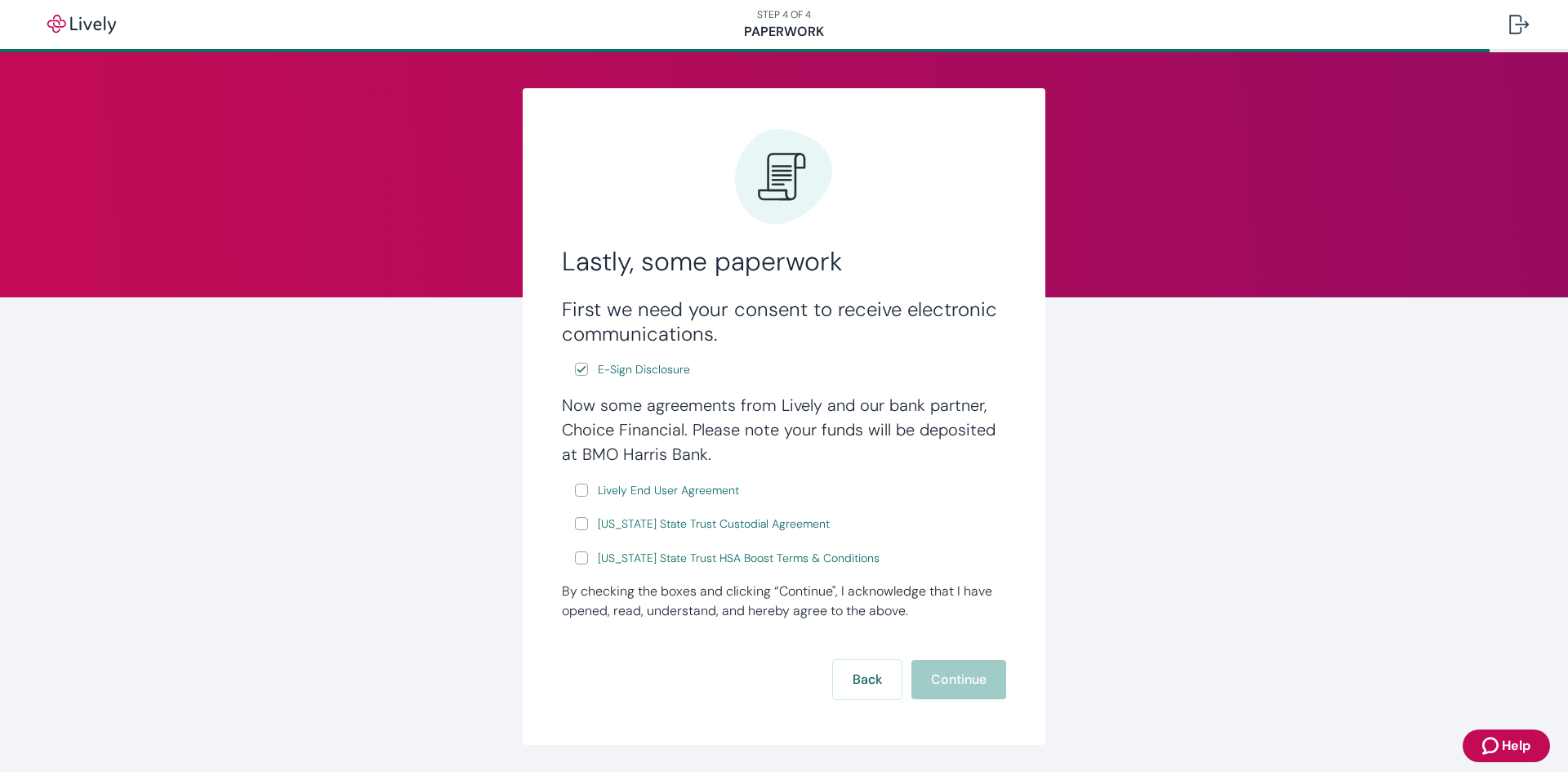
click at [580, 490] on input "Lively End User Agreement" at bounding box center [581, 490] width 13 height 13
checkbox input "true"
click at [575, 520] on input "[US_STATE] State Trust Custodial Agreement" at bounding box center [581, 524] width 13 height 13
checkbox input "true"
click at [575, 557] on input "[US_STATE] State Trust HSA Boost Terms & Conditions" at bounding box center [581, 557] width 13 height 13
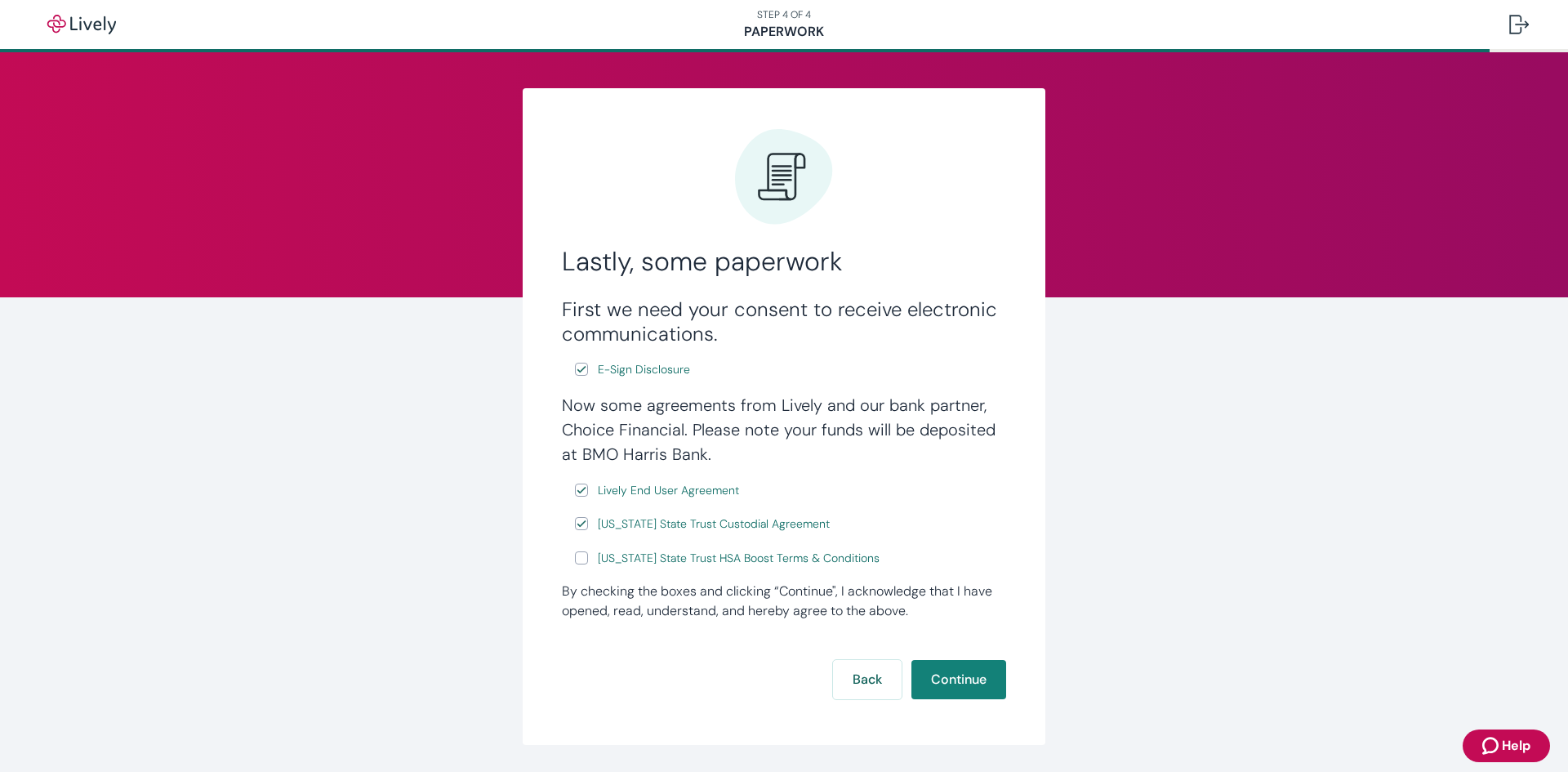
checkbox input "true"
click at [690, 496] on span "Lively End User Agreement" at bounding box center [668, 490] width 141 height 17
click at [690, 523] on span "[US_STATE] State Trust Custodial Agreement" at bounding box center [713, 524] width 232 height 17
click at [980, 691] on button "Continue" at bounding box center [958, 679] width 94 height 39
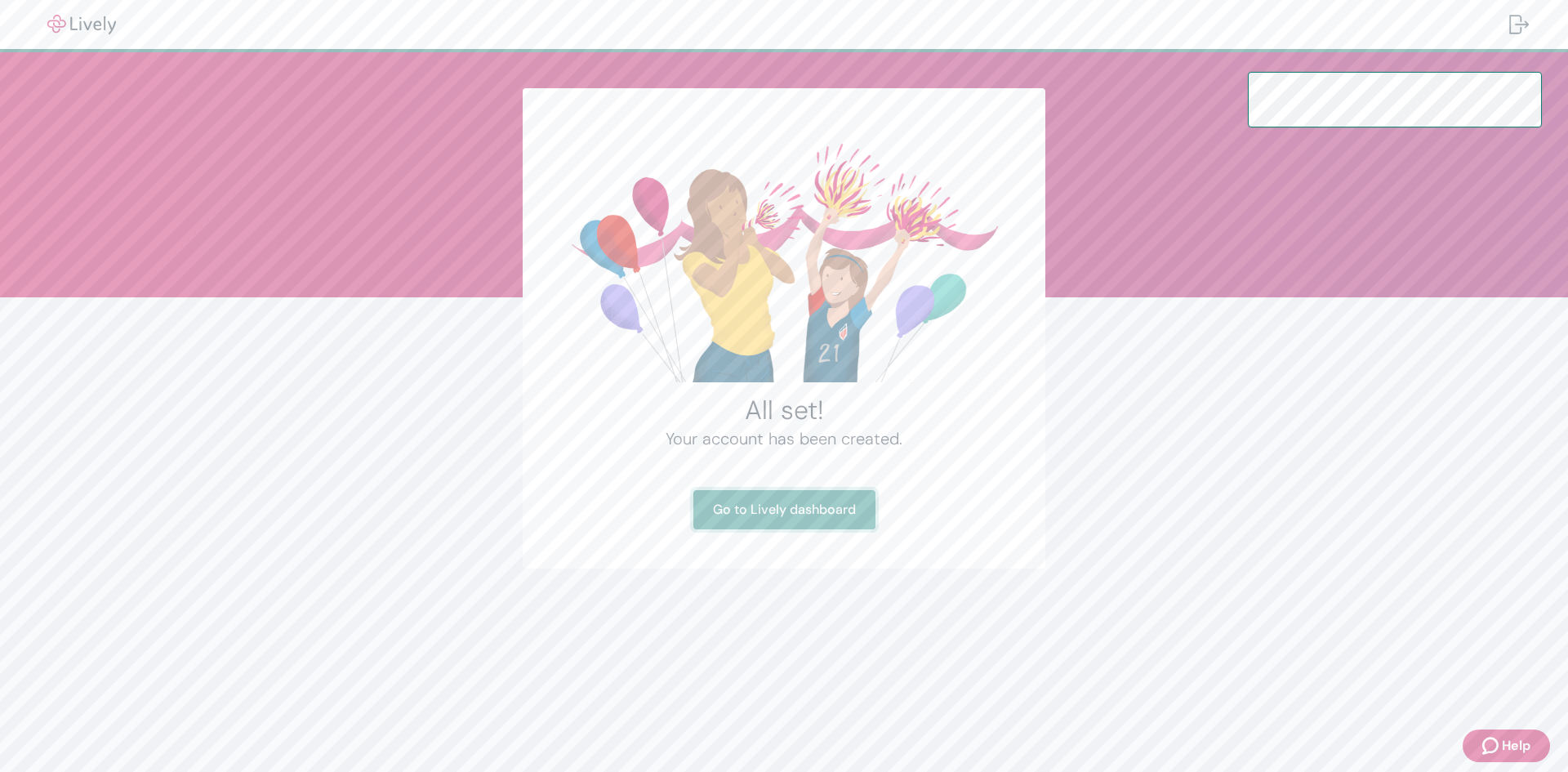
click at [832, 513] on link "Go to Lively dashboard" at bounding box center [784, 509] width 182 height 39
